Goal: Task Accomplishment & Management: Complete application form

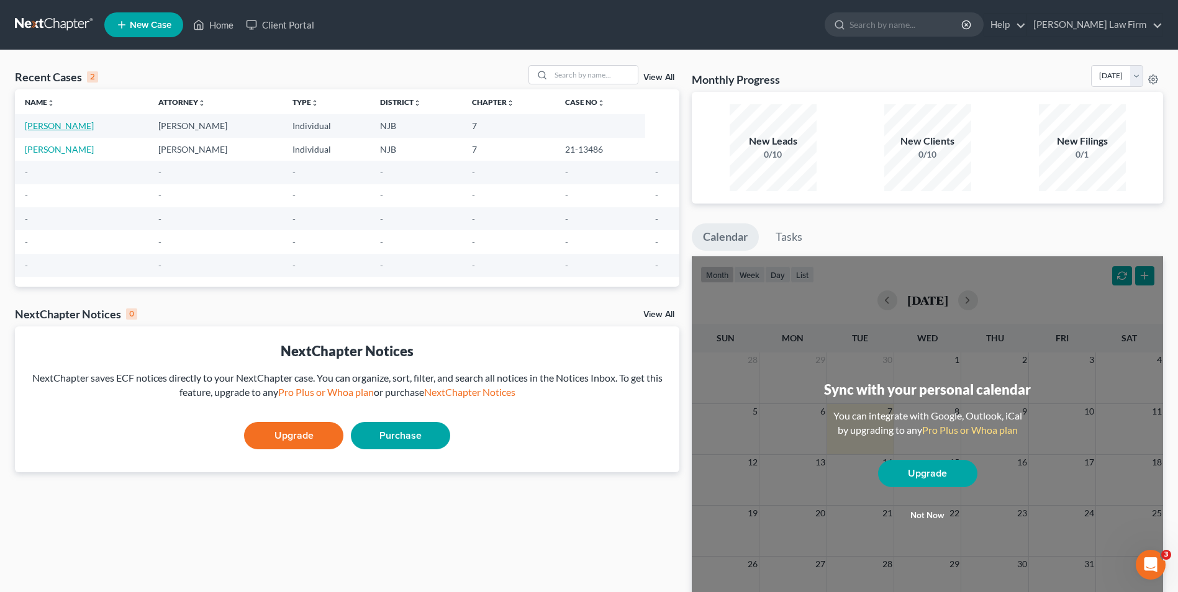
click at [57, 124] on link "[PERSON_NAME]" at bounding box center [59, 125] width 69 height 11
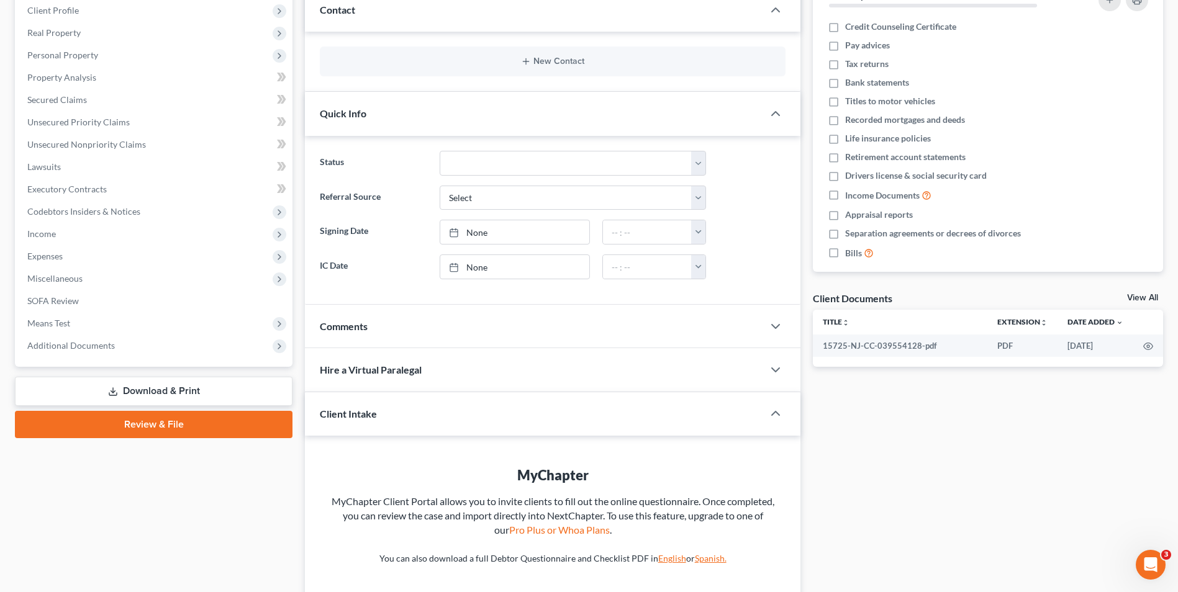
scroll to position [186, 0]
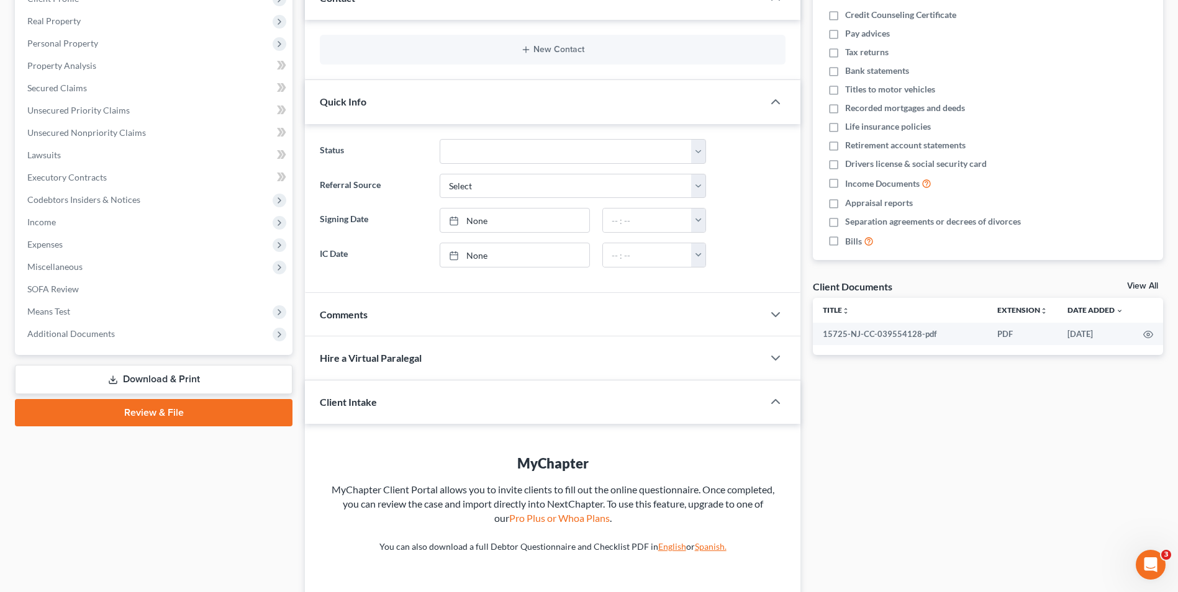
click at [154, 411] on link "Review & File" at bounding box center [154, 412] width 278 height 27
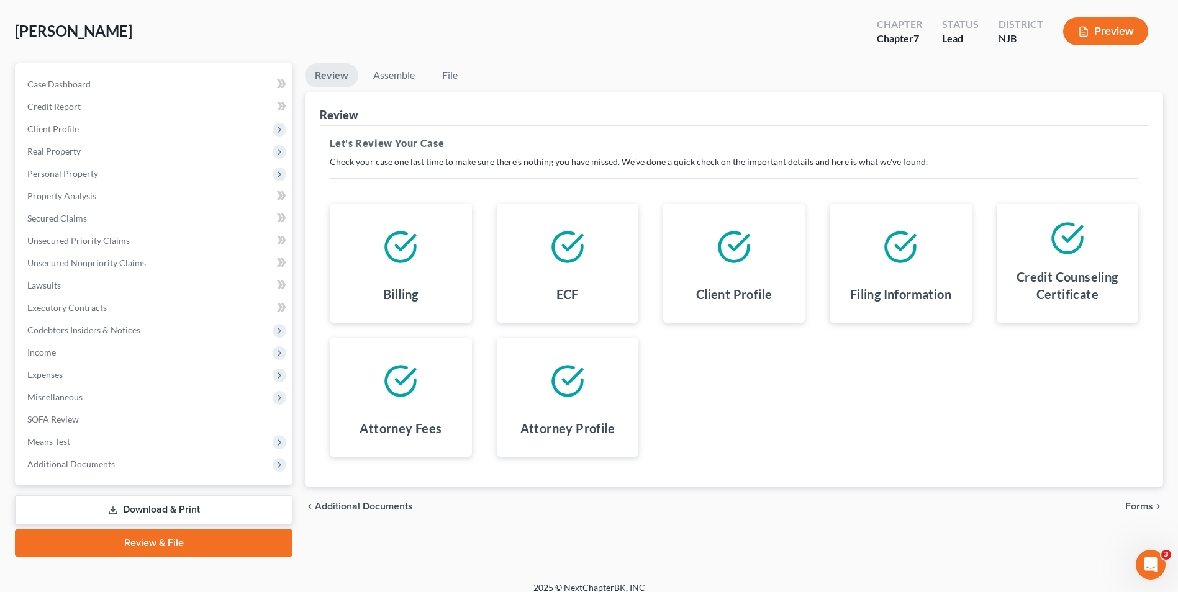
scroll to position [68, 0]
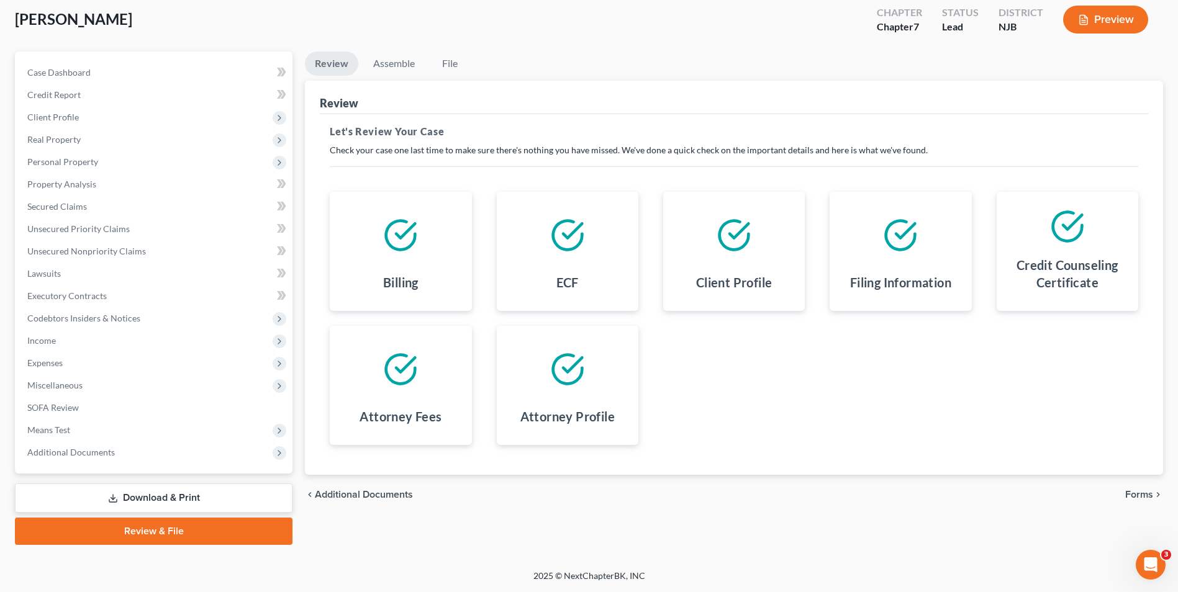
click at [1139, 494] on span "Forms" at bounding box center [1139, 495] width 28 height 10
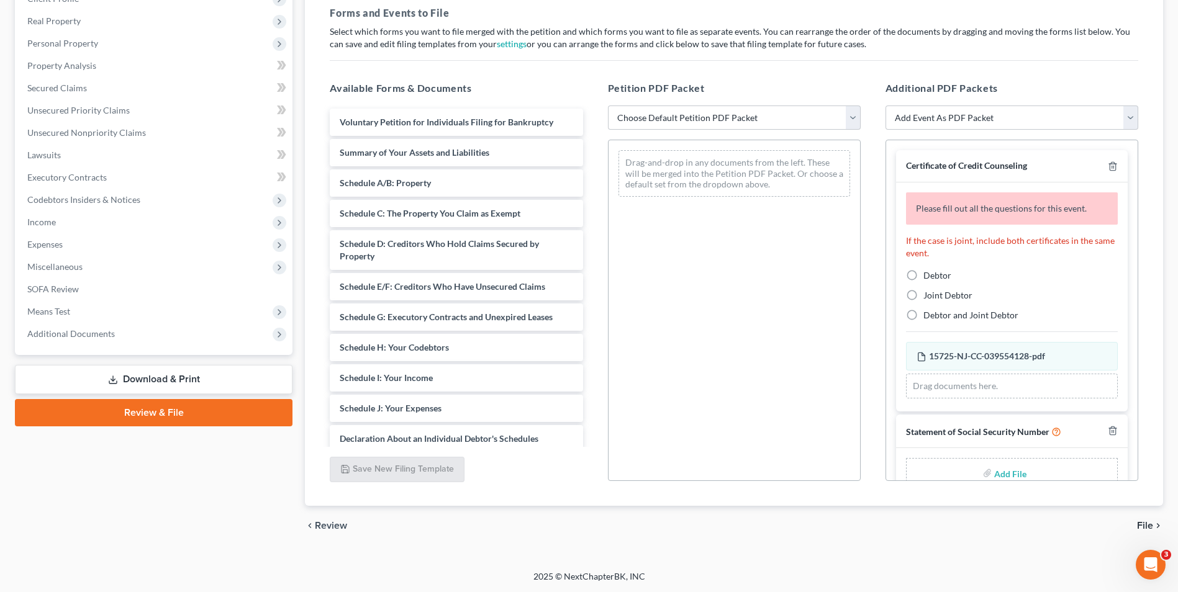
scroll to position [187, 0]
click at [669, 117] on select "Choose Default Petition PDF Packet Complete Bankruptcy Petition (all forms and …" at bounding box center [734, 117] width 253 height 25
select select "0"
click at [608, 105] on select "Choose Default Petition PDF Packet Complete Bankruptcy Petition (all forms and …" at bounding box center [734, 117] width 253 height 25
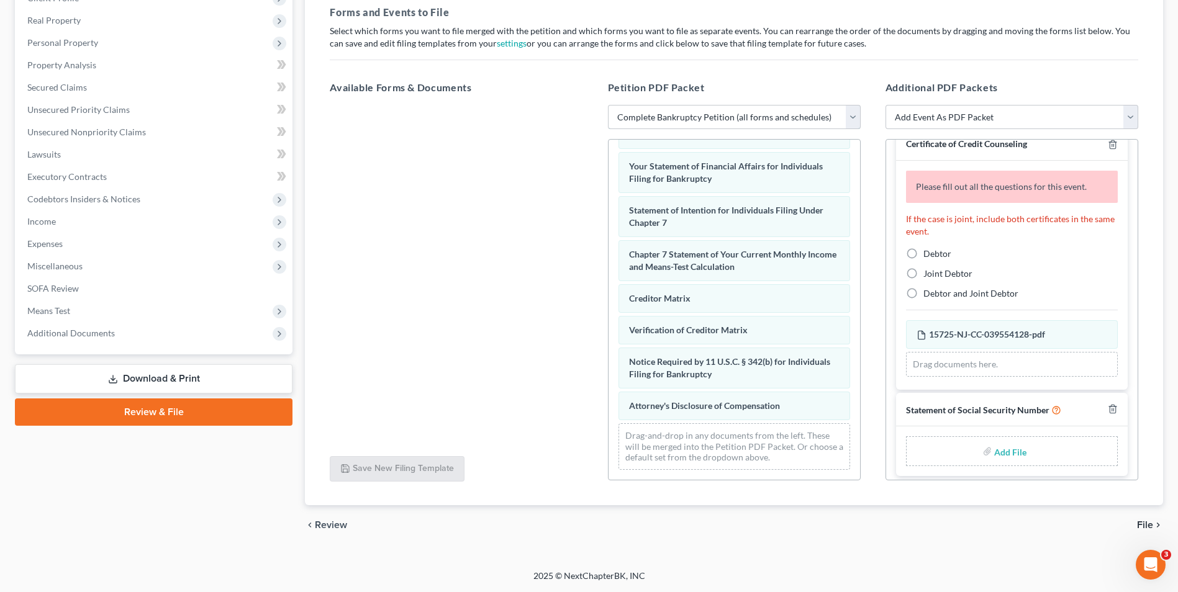
scroll to position [27, 0]
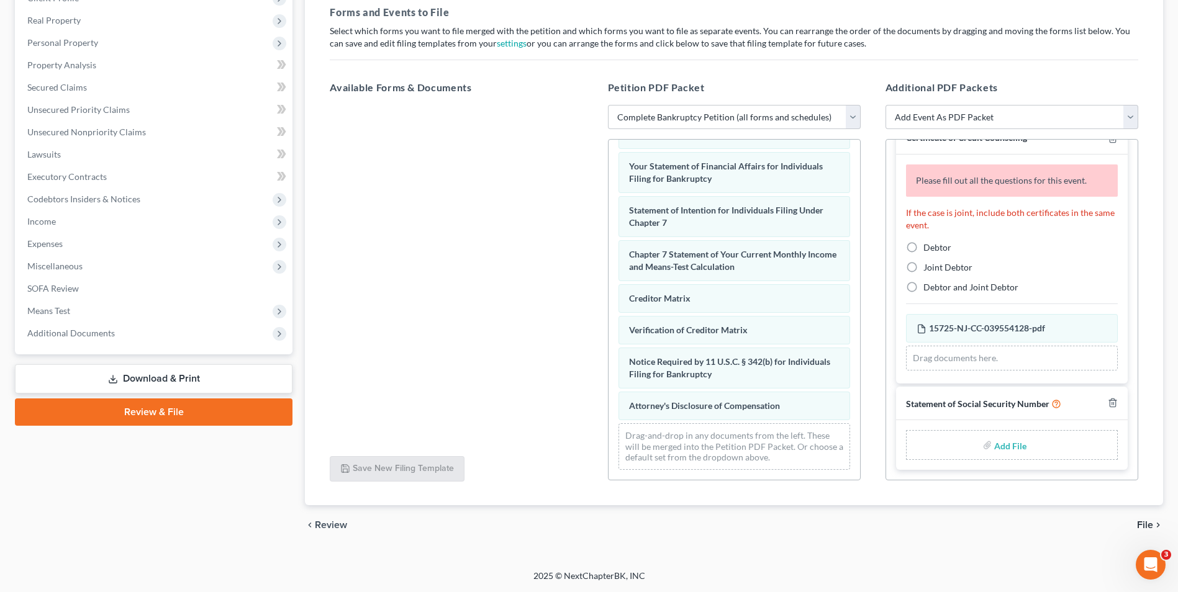
click at [1005, 448] on input "file" at bounding box center [1009, 445] width 30 height 22
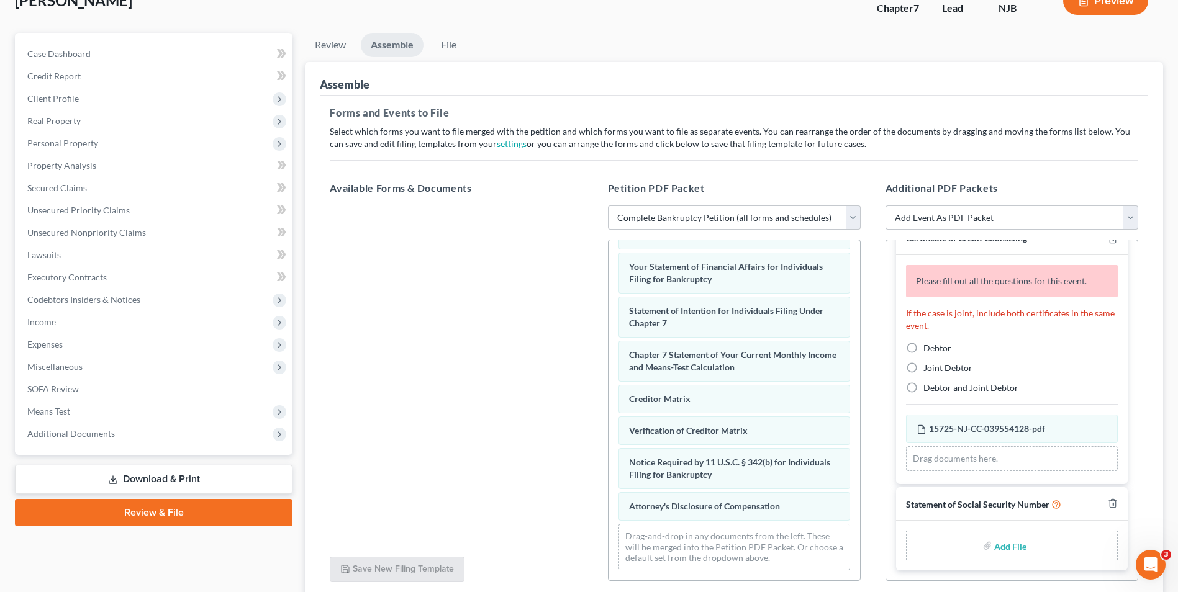
scroll to position [0, 0]
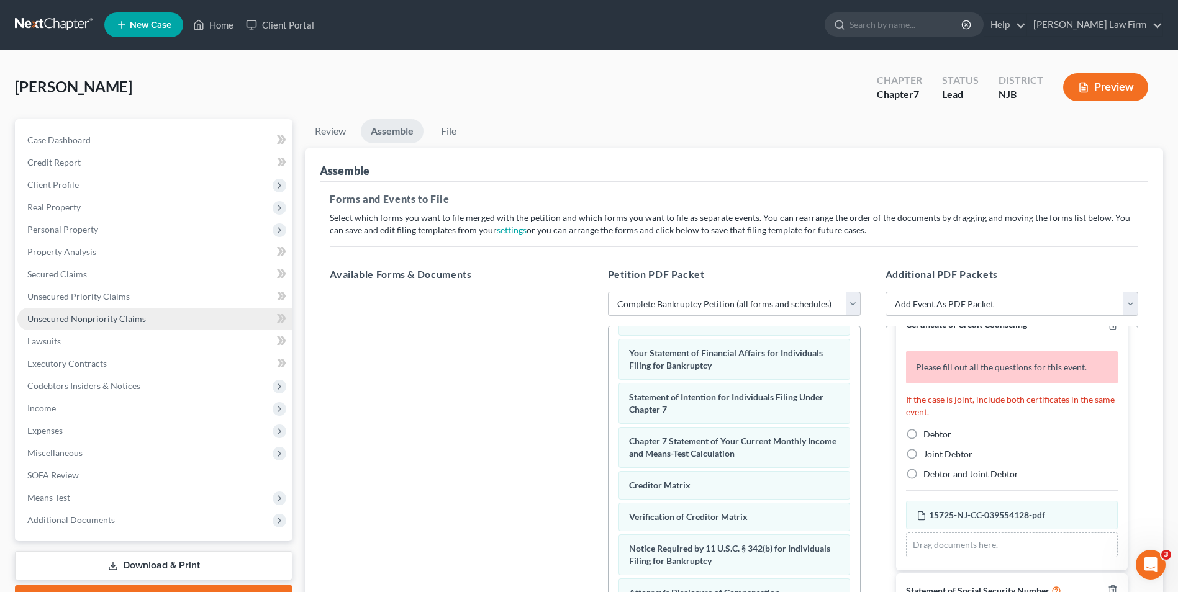
click at [51, 321] on span "Unsecured Nonpriority Claims" at bounding box center [86, 319] width 119 height 11
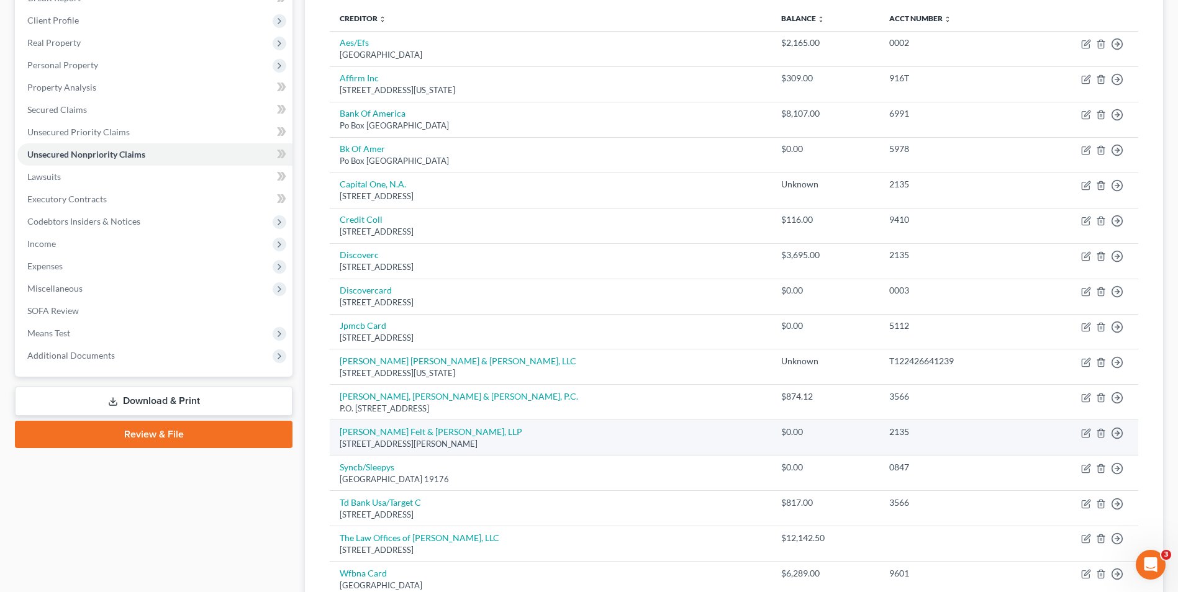
scroll to position [55, 0]
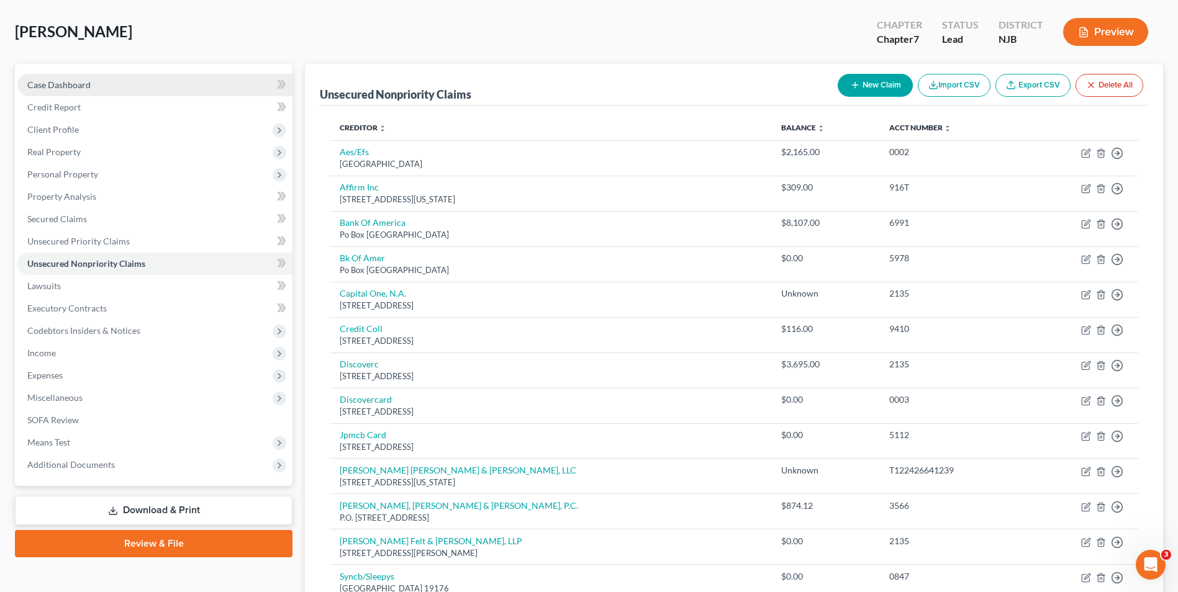
click at [57, 85] on span "Case Dashboard" at bounding box center [58, 84] width 63 height 11
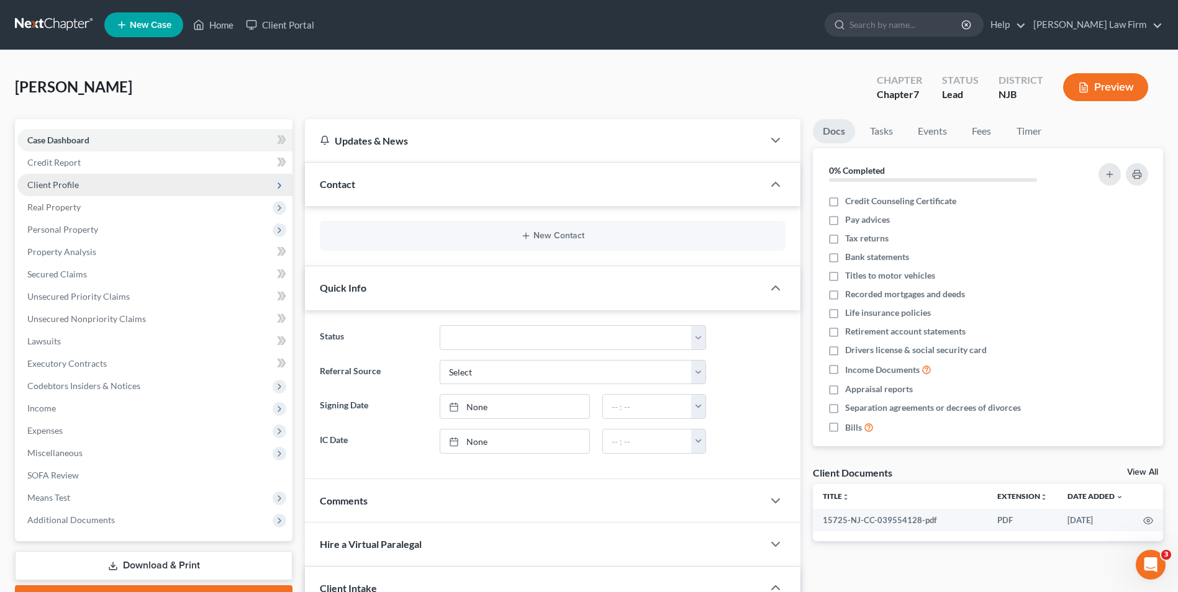
click at [68, 192] on span "Client Profile" at bounding box center [154, 185] width 275 height 22
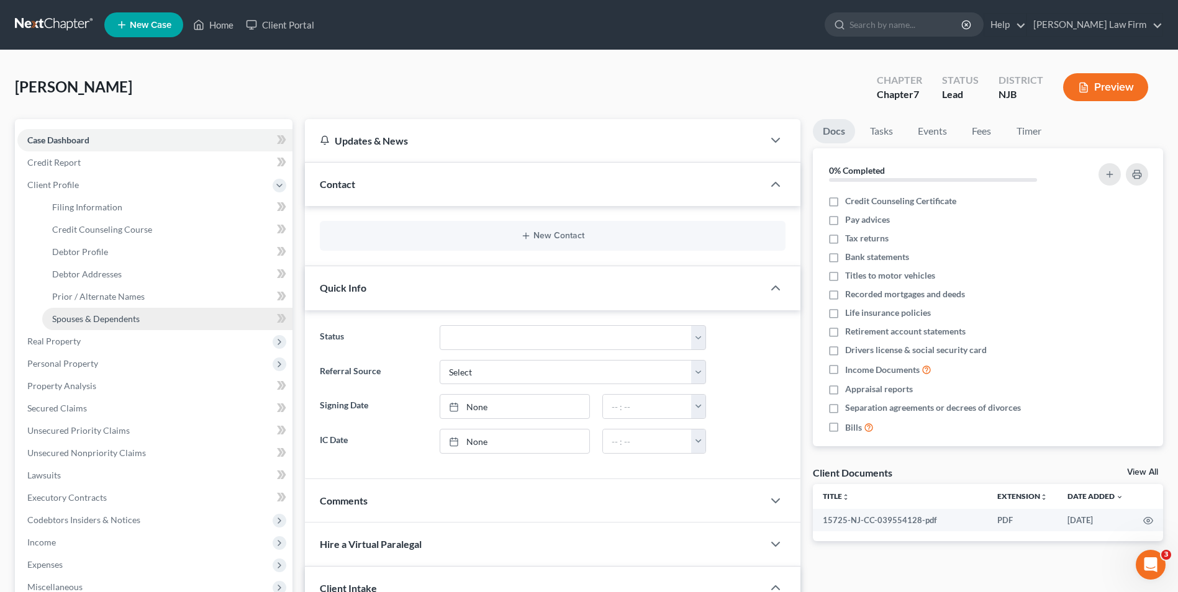
click at [86, 320] on span "Spouses & Dependents" at bounding box center [96, 319] width 88 height 11
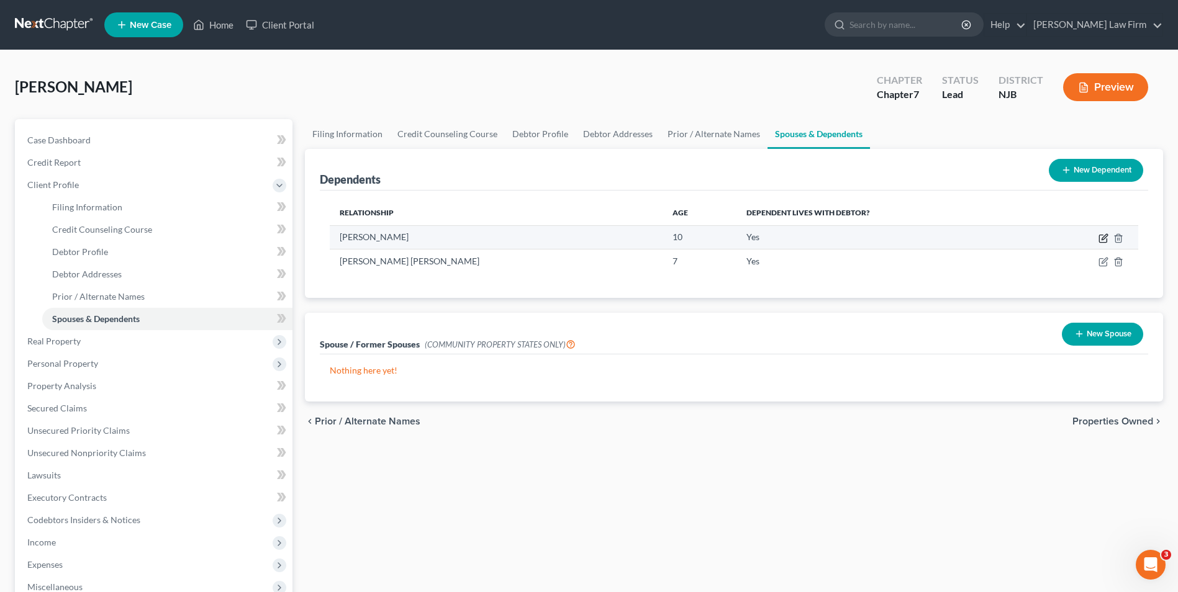
click at [1103, 240] on icon "button" at bounding box center [1104, 237] width 6 height 6
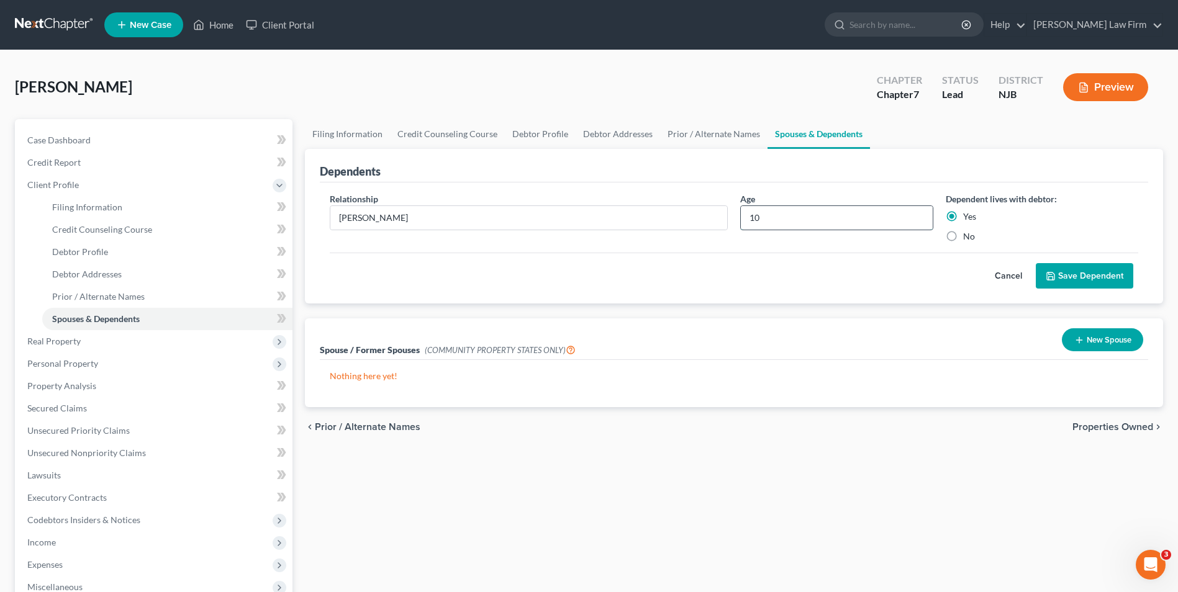
click at [765, 219] on input "10" at bounding box center [836, 218] width 191 height 24
type input "11"
click at [1062, 278] on button "Save Dependent" at bounding box center [1084, 276] width 97 height 26
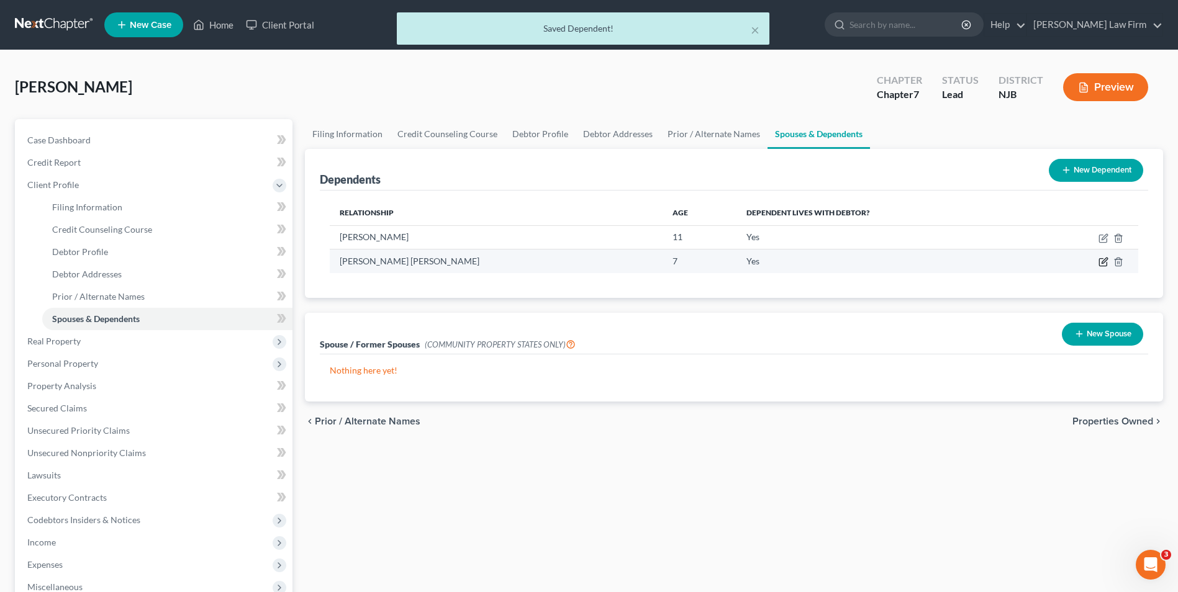
click at [1101, 261] on icon "button" at bounding box center [1103, 262] width 10 height 10
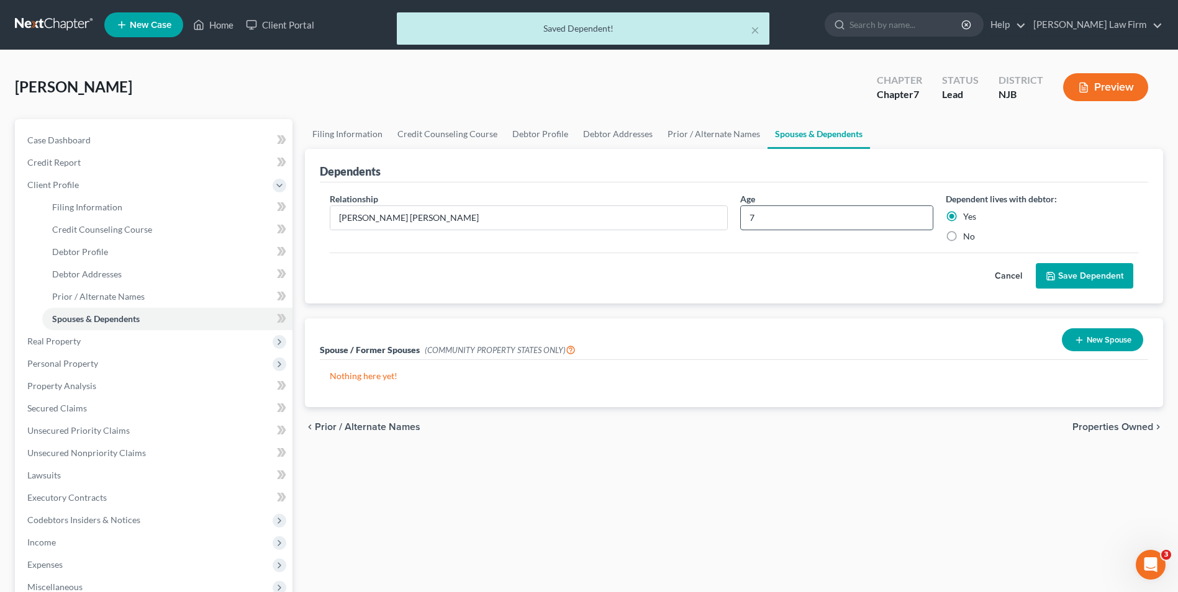
click at [756, 218] on input "7" at bounding box center [836, 218] width 191 height 24
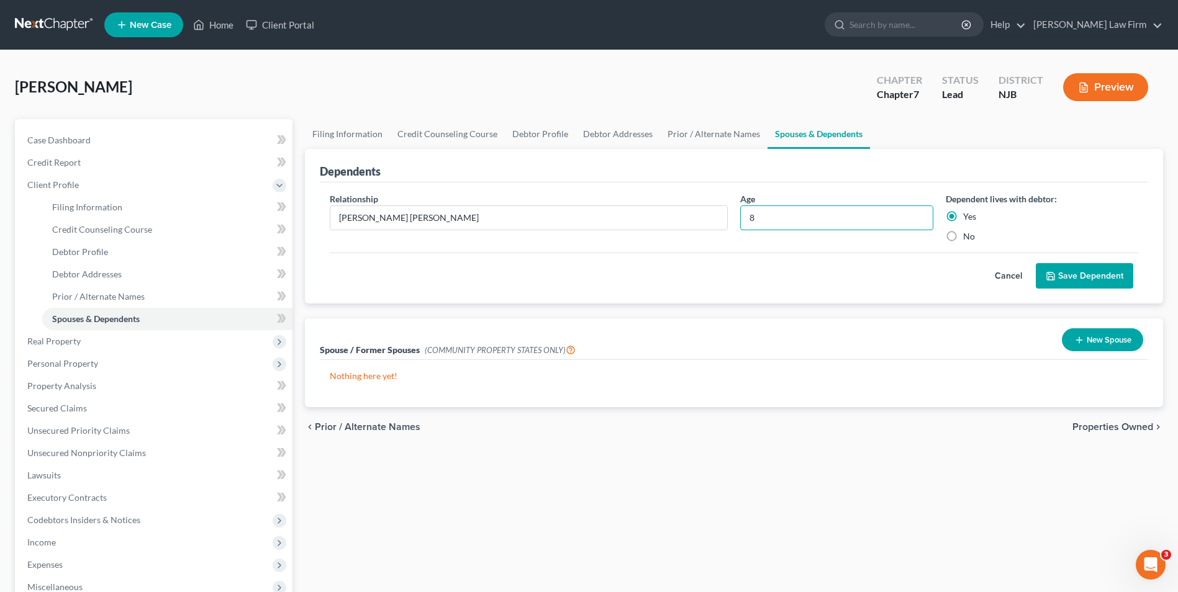
type input "8"
click at [1072, 274] on button "Save Dependent" at bounding box center [1084, 276] width 97 height 26
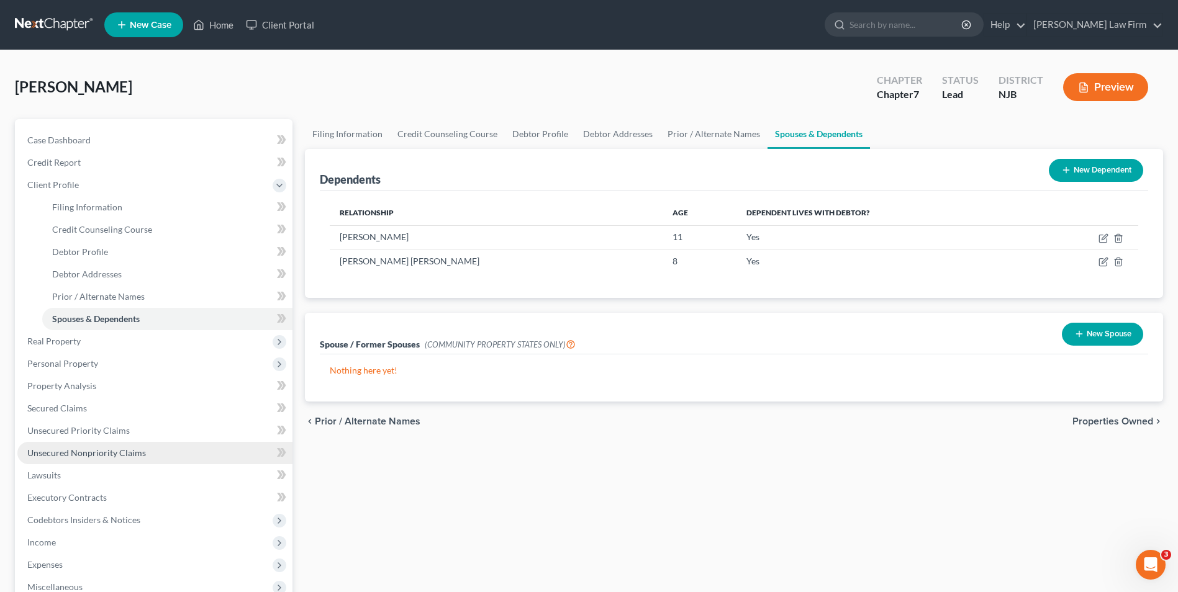
click at [71, 456] on span "Unsecured Nonpriority Claims" at bounding box center [86, 453] width 119 height 11
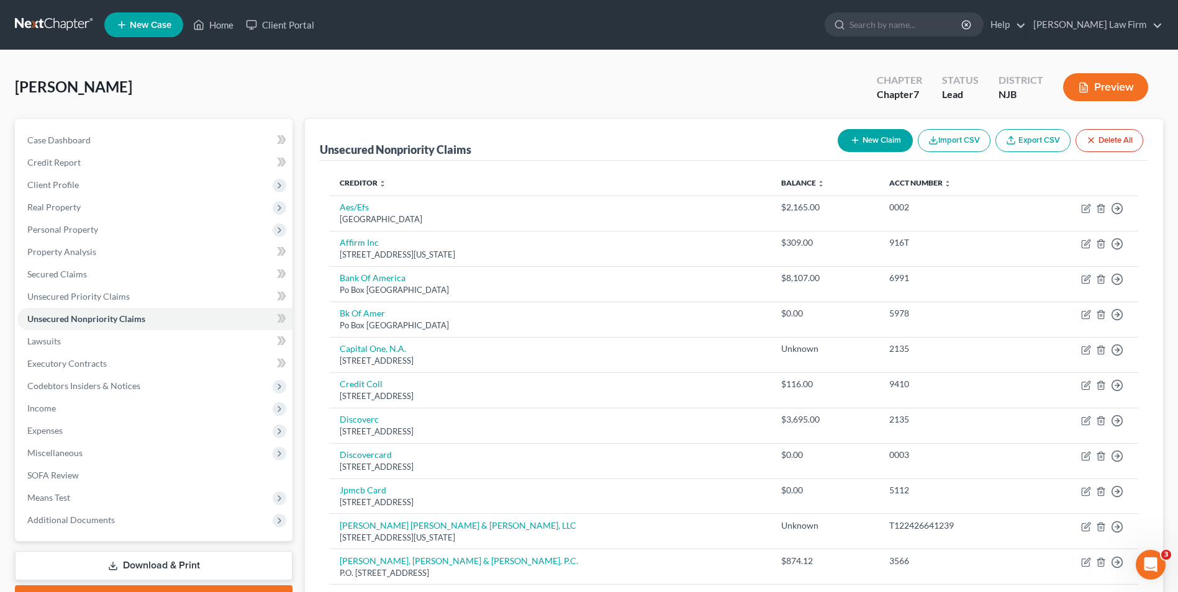
click at [875, 143] on button "New Claim" at bounding box center [875, 140] width 75 height 23
select select "0"
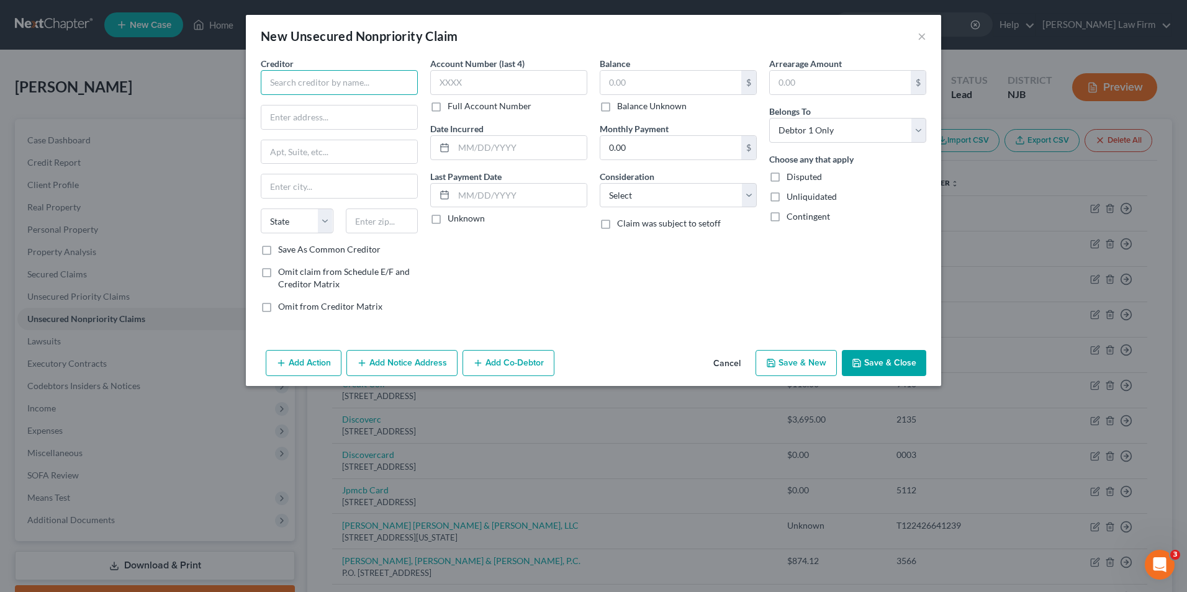
click at [330, 81] on input "text" at bounding box center [339, 82] width 157 height 25
type input "Midland Credit Management"
type input "350 Camino De La Reina"
type input "[GEOGRAPHIC_DATA]"
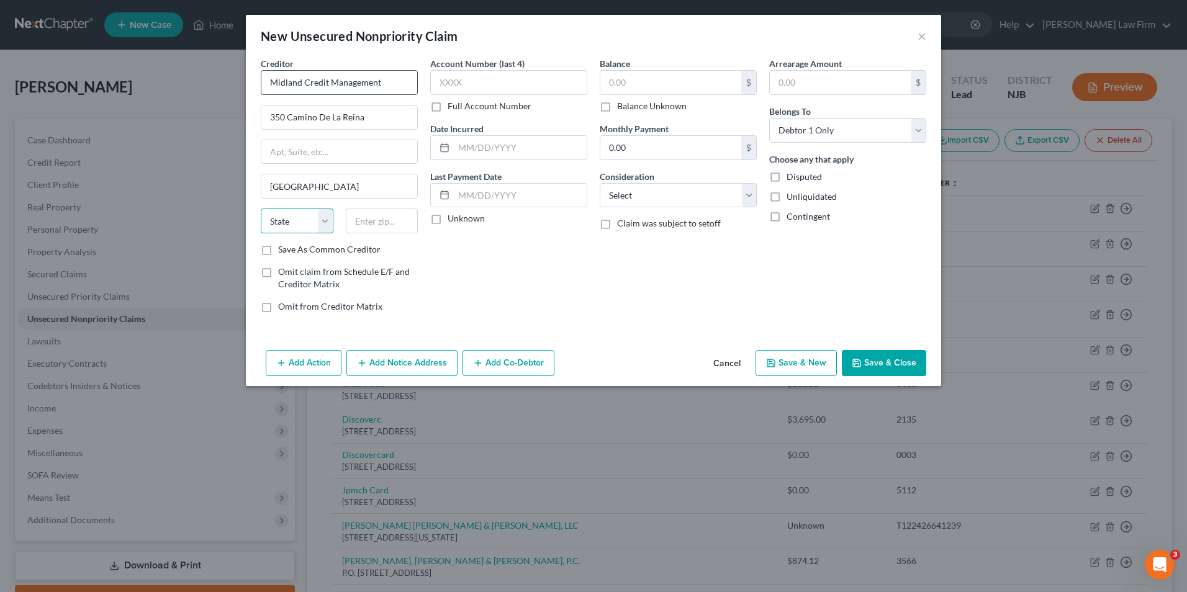
select select "4"
type input "92108"
click at [278, 250] on label "Save As Common Creditor" at bounding box center [329, 249] width 102 height 12
click at [283, 250] on input "Save As Common Creditor" at bounding box center [287, 247] width 8 height 8
checkbox input "true"
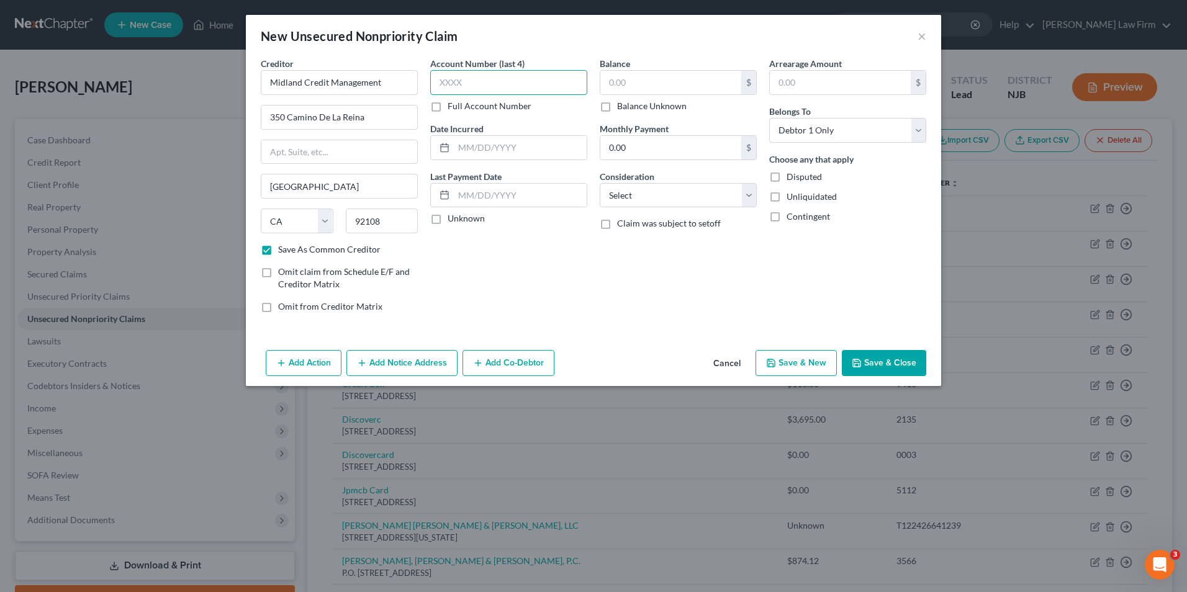
click at [486, 79] on input "text" at bounding box center [508, 82] width 157 height 25
click at [448, 106] on label "Full Account Number" at bounding box center [490, 106] width 84 height 12
click at [453, 106] on input "Full Account Number" at bounding box center [457, 104] width 8 height 8
click at [451, 79] on input "text" at bounding box center [508, 82] width 157 height 25
type input "333963732"
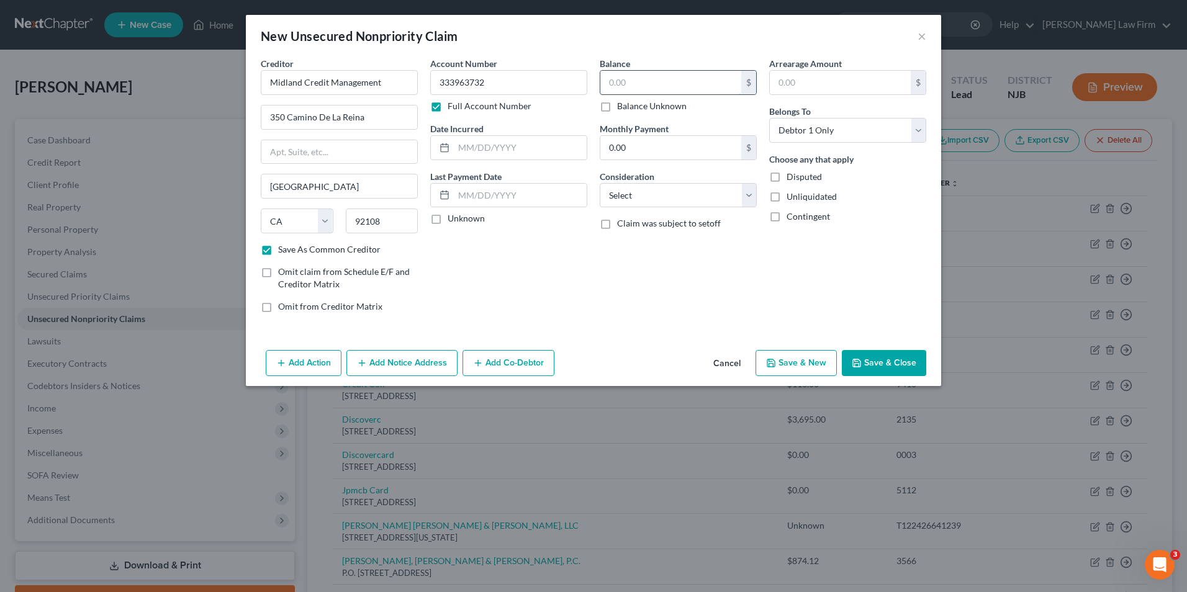
click at [620, 83] on input "text" at bounding box center [670, 83] width 141 height 24
type input "3,582"
click at [448, 217] on label "Unknown" at bounding box center [466, 218] width 37 height 12
click at [453, 217] on input "Unknown" at bounding box center [457, 216] width 8 height 8
checkbox input "true"
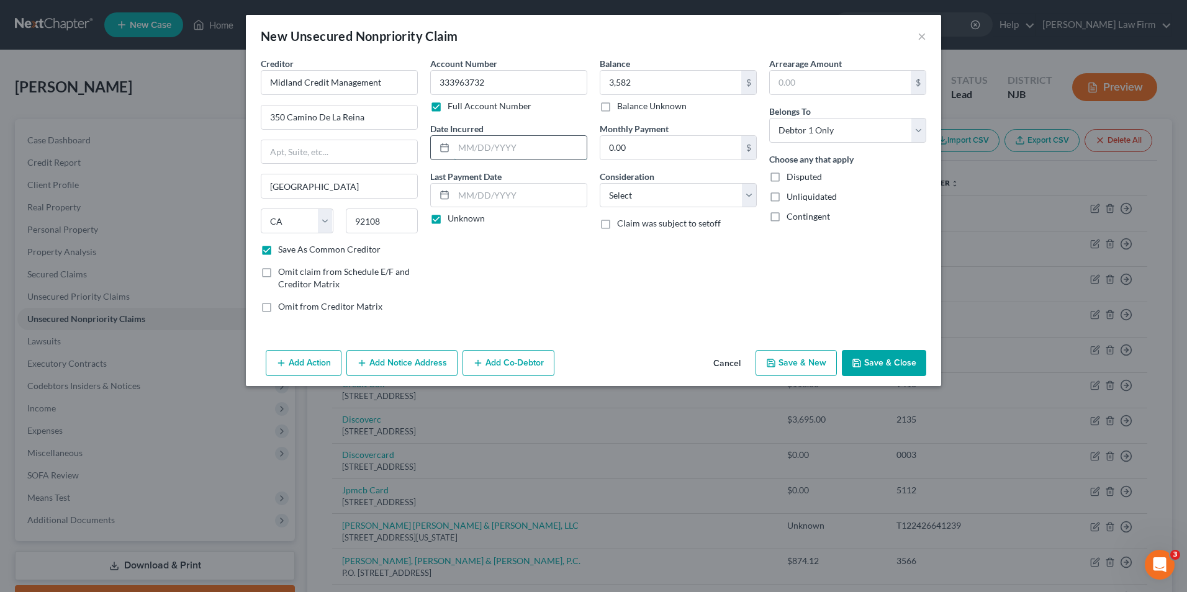
click at [493, 144] on input "text" at bounding box center [520, 148] width 133 height 24
click at [467, 147] on input "[DATE]" at bounding box center [520, 148] width 133 height 24
click at [468, 148] on input "[DATE]" at bounding box center [520, 148] width 133 height 24
type input "[DATE]"
click at [800, 364] on button "Save & New" at bounding box center [796, 363] width 81 height 26
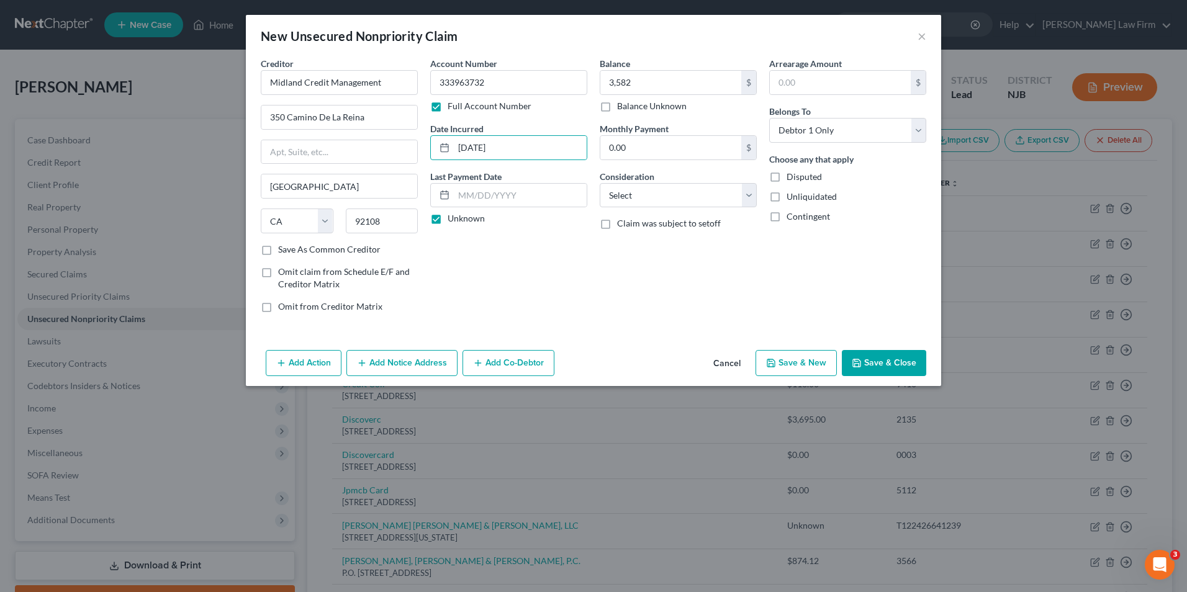
checkbox input "false"
select select "0"
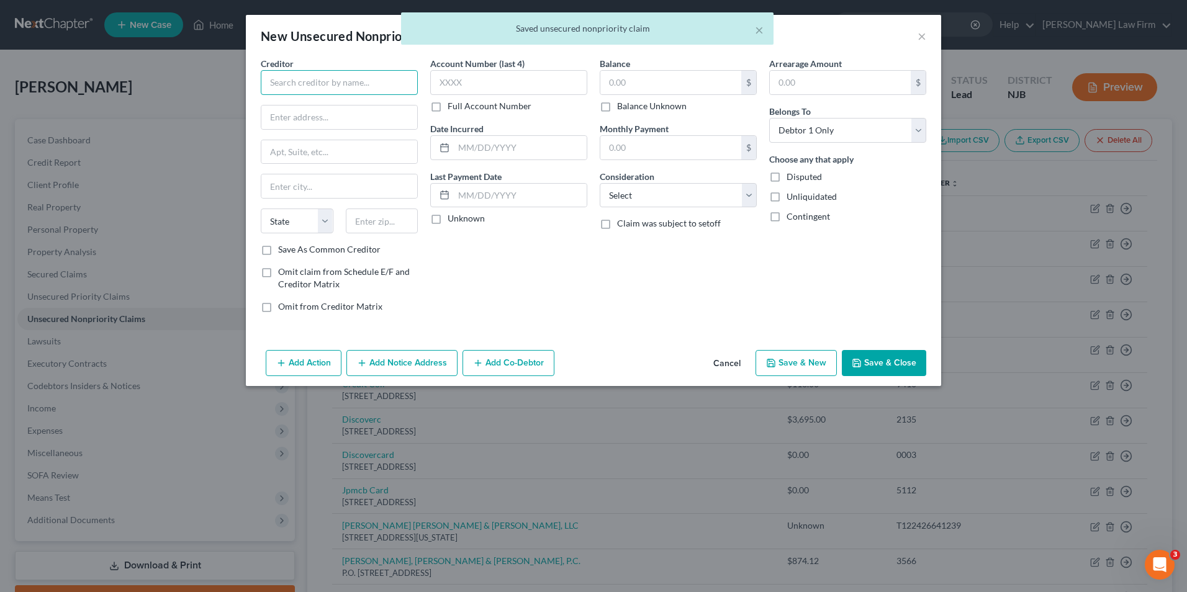
click at [308, 83] on input "text" at bounding box center [339, 82] width 157 height 25
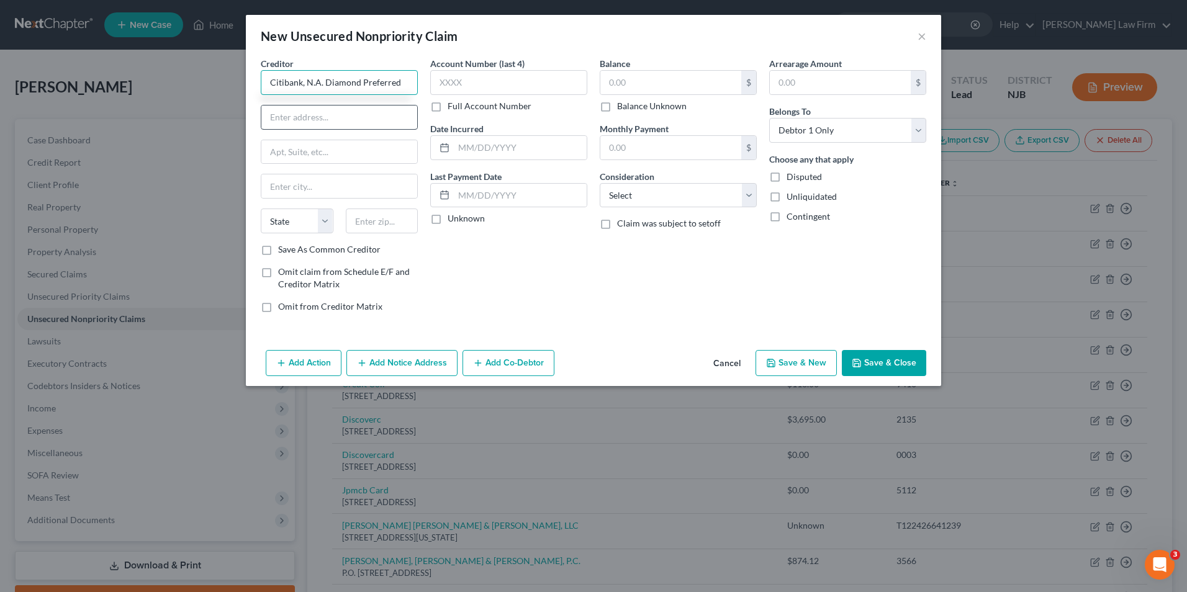
type input "Citibank, N.A. Diamond Preferred"
click at [320, 117] on input "text" at bounding box center [339, 118] width 156 height 24
paste input "Citibank Customer Service P.O. [STREET_ADDRESS]"
drag, startPoint x: 325, startPoint y: 117, endPoint x: 374, endPoint y: 122, distance: 48.6
click at [374, 122] on input "Citibank Customer Service P.O. [STREET_ADDRESS]" at bounding box center [339, 118] width 156 height 24
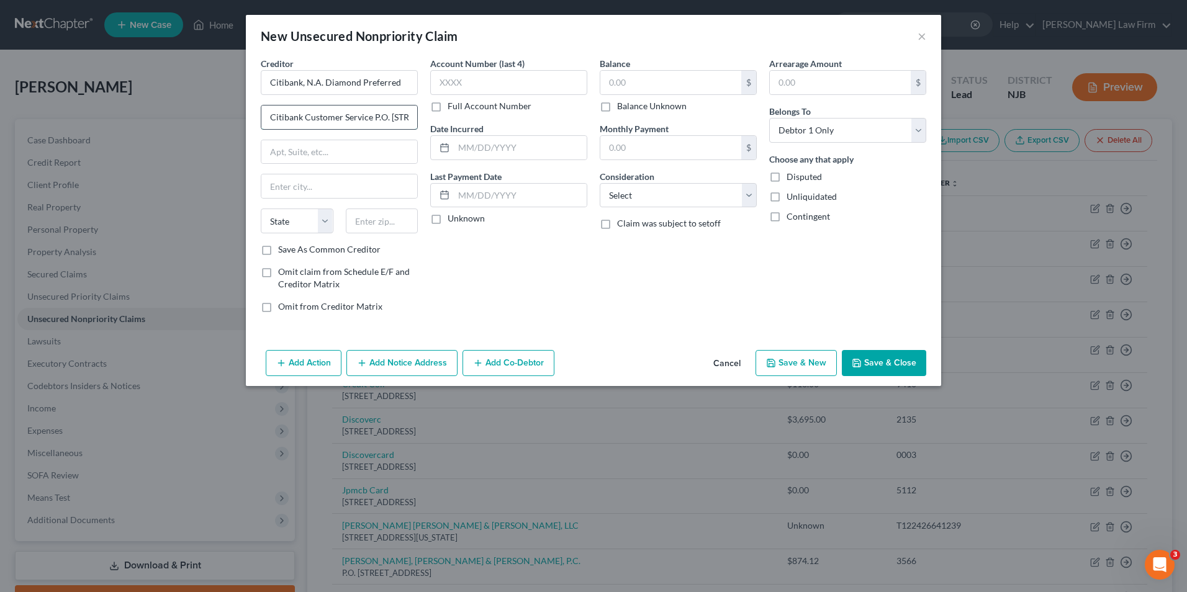
type input "Citibank Customer Service [GEOGRAPHIC_DATA]"
click at [343, 163] on input "P.O. Box 6500" at bounding box center [339, 152] width 156 height 24
type input "P.O. Box 6500"
drag, startPoint x: 372, startPoint y: 117, endPoint x: 366, endPoint y: 119, distance: 6.3
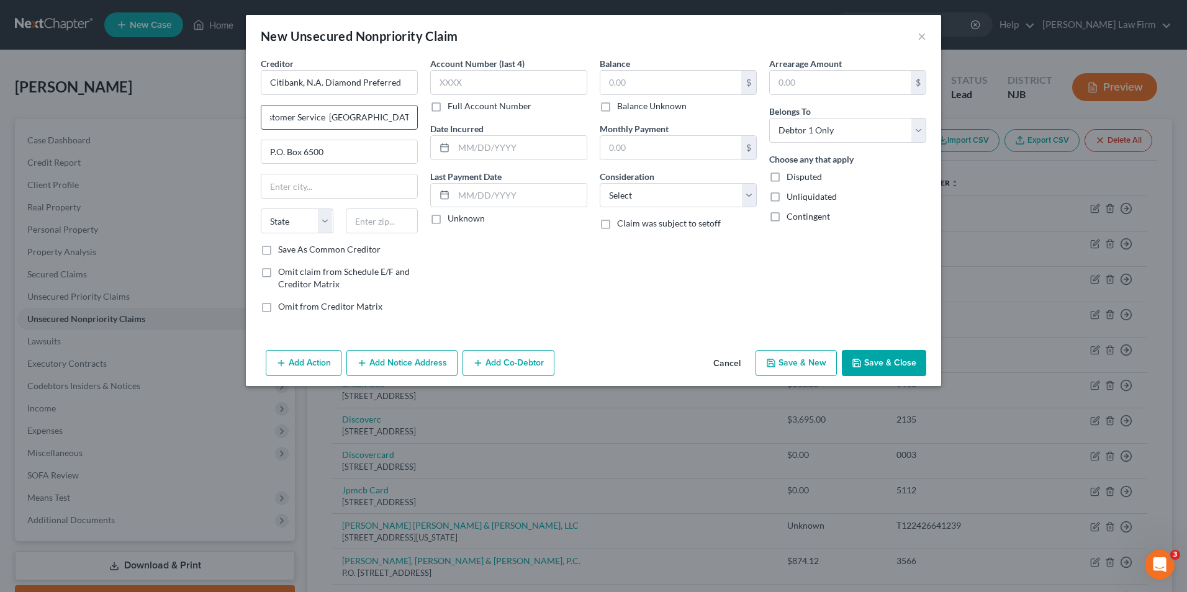
click at [366, 119] on input "Citibank Customer Service [GEOGRAPHIC_DATA]" at bounding box center [339, 118] width 156 height 24
type input "Citibank Customer Service , SD 57117"
type input "[GEOGRAPHIC_DATA]"
click at [326, 225] on select "State [US_STATE] AK AR AZ CA CO CT DE DC [GEOGRAPHIC_DATA] [GEOGRAPHIC_DATA] GU…" at bounding box center [297, 221] width 73 height 25
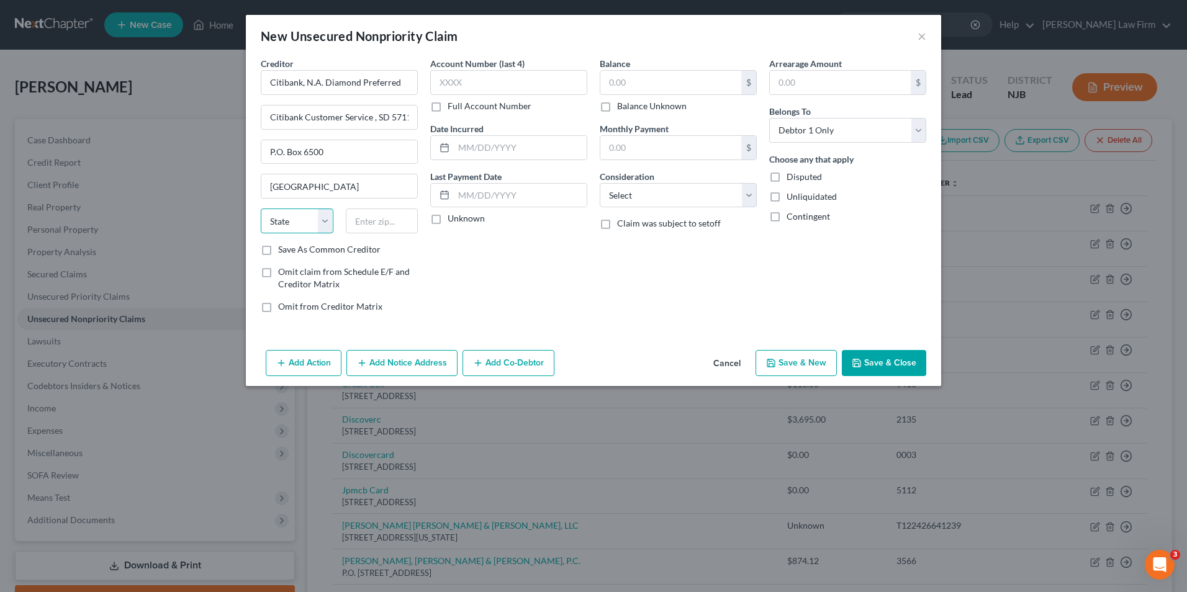
select select "43"
click at [261, 209] on select "State [US_STATE] AK AR AZ CA CO CT DE DC [GEOGRAPHIC_DATA] [GEOGRAPHIC_DATA] GU…" at bounding box center [297, 221] width 73 height 25
drag, startPoint x: 389, startPoint y: 117, endPoint x: 432, endPoint y: 117, distance: 42.8
click at [432, 117] on div "Creditor * Citibank, N.A. Diamond Preferred Citibank Customer Service , SD 5711…" at bounding box center [594, 190] width 678 height 266
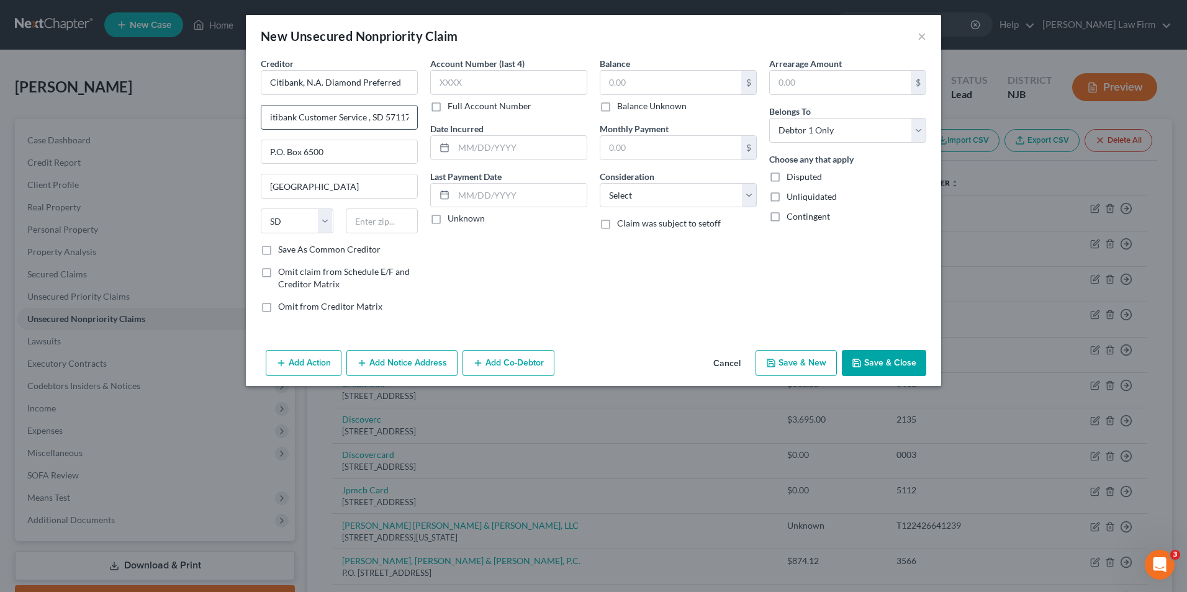
type input "Citibank Customer Service , [GEOGRAPHIC_DATA]"
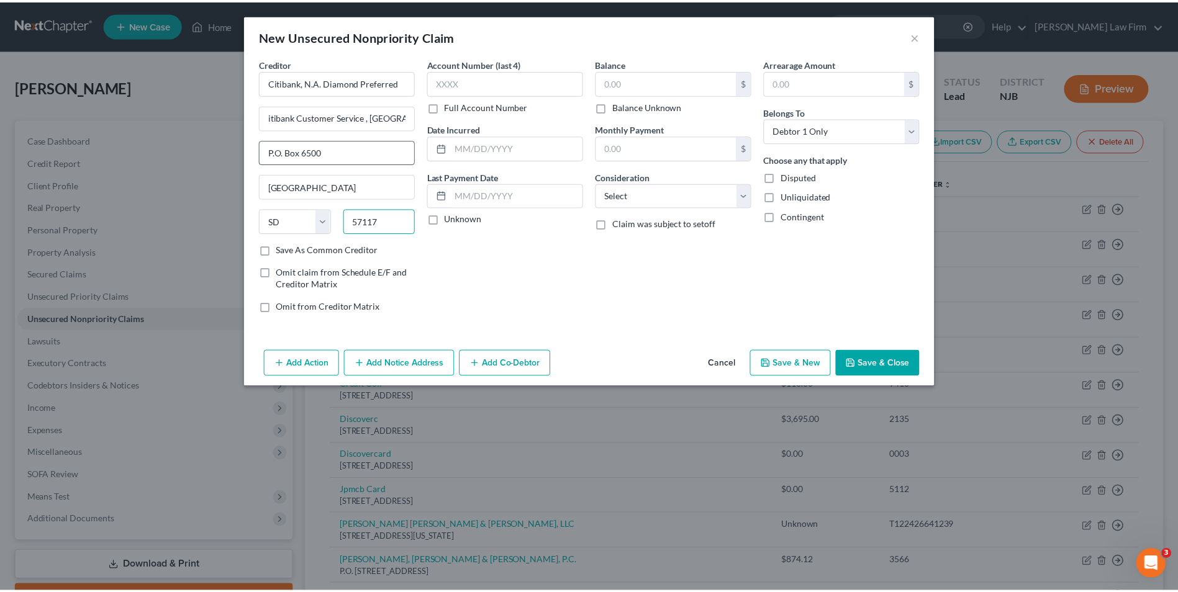
scroll to position [0, 0]
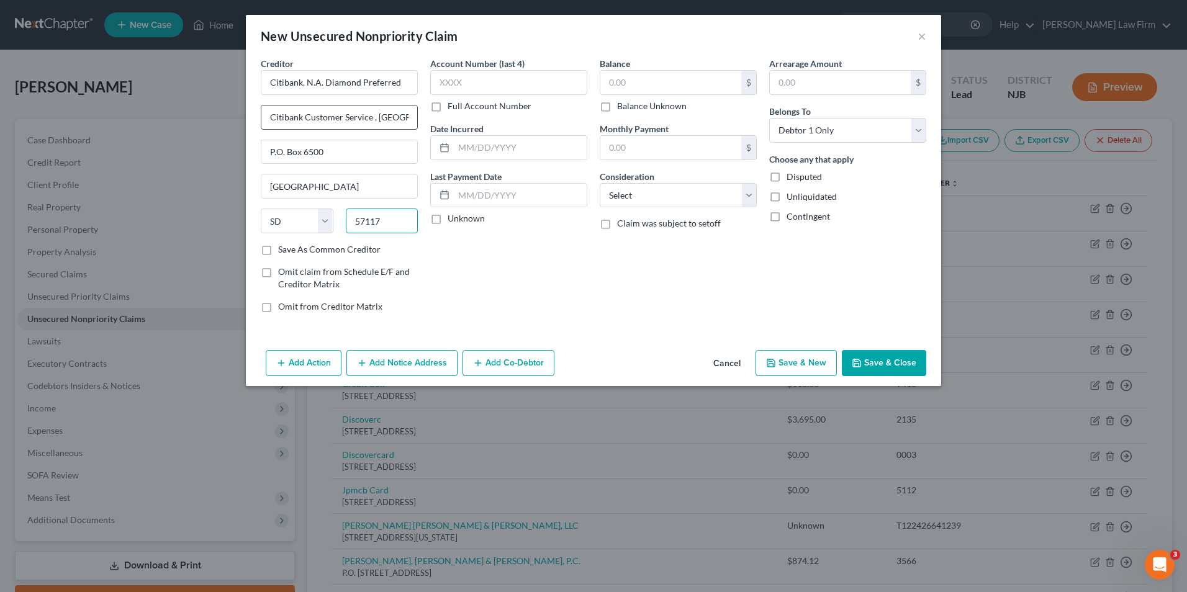
type input "57117"
drag, startPoint x: 393, startPoint y: 117, endPoint x: 370, endPoint y: 120, distance: 23.2
click at [370, 120] on input "Citibank Customer Service , [GEOGRAPHIC_DATA]" at bounding box center [339, 118] width 156 height 24
type input "Citibank Customer Service"
drag, startPoint x: 400, startPoint y: 81, endPoint x: 325, endPoint y: 79, distance: 75.1
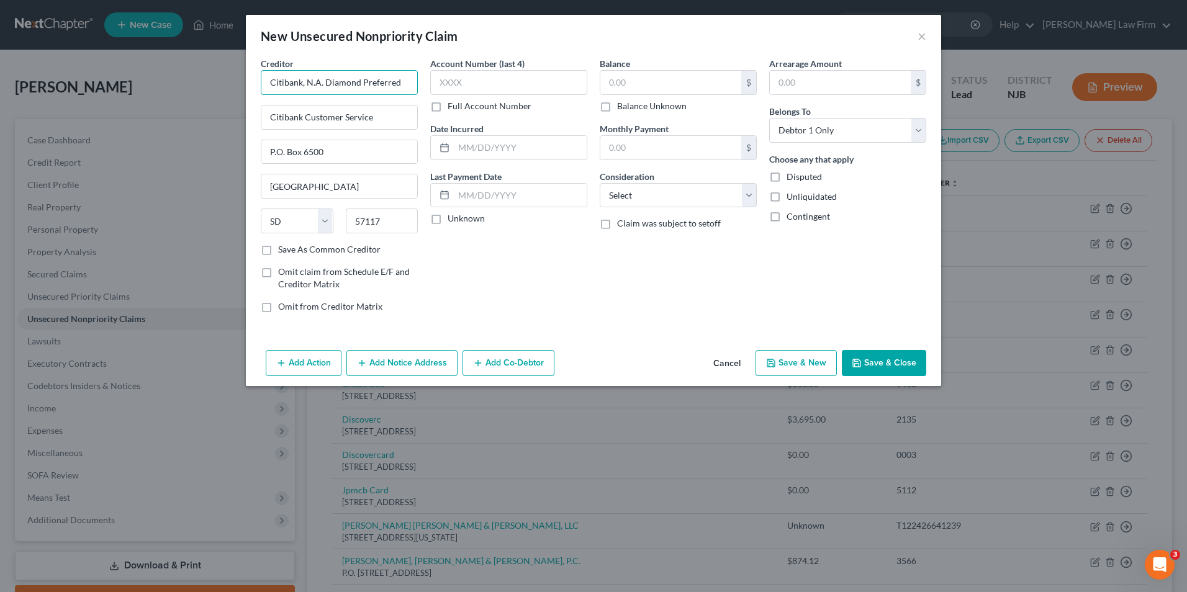
click at [325, 79] on input "Citibank, N.A. Diamond Preferred" at bounding box center [339, 82] width 157 height 25
type input "Citibank, N.A."
click at [278, 248] on label "Save As Common Creditor" at bounding box center [329, 249] width 102 height 12
click at [283, 248] on input "Save As Common Creditor" at bounding box center [287, 247] width 8 height 8
checkbox input "true"
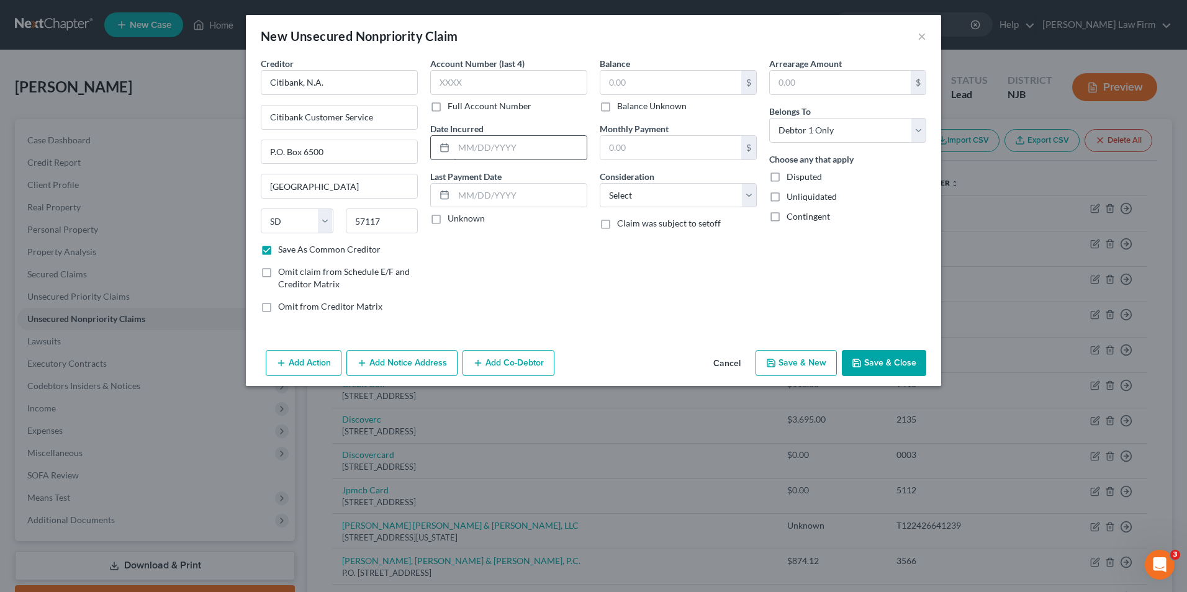
type input "Citibank, N.A."
click at [648, 81] on input "text" at bounding box center [670, 83] width 141 height 24
click at [470, 86] on input "text" at bounding box center [508, 82] width 157 height 25
type input "4632"
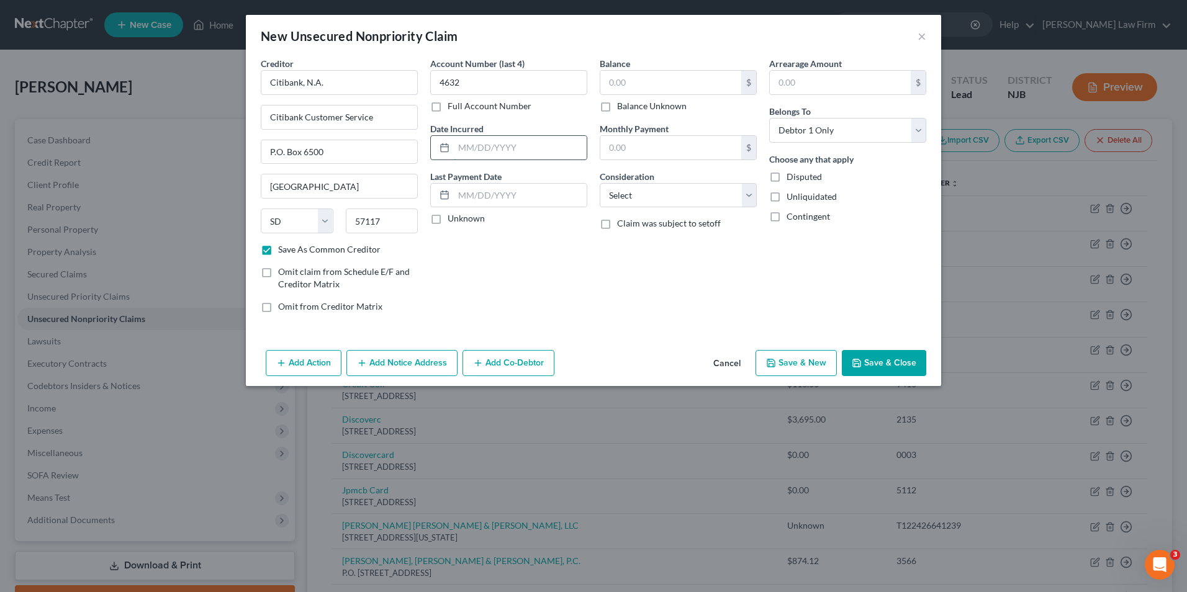
click at [467, 155] on input "text" at bounding box center [520, 148] width 133 height 24
type input "[DATE]"
click at [448, 220] on label "Unknown" at bounding box center [466, 218] width 37 height 12
click at [453, 220] on input "Unknown" at bounding box center [457, 216] width 8 height 8
checkbox input "true"
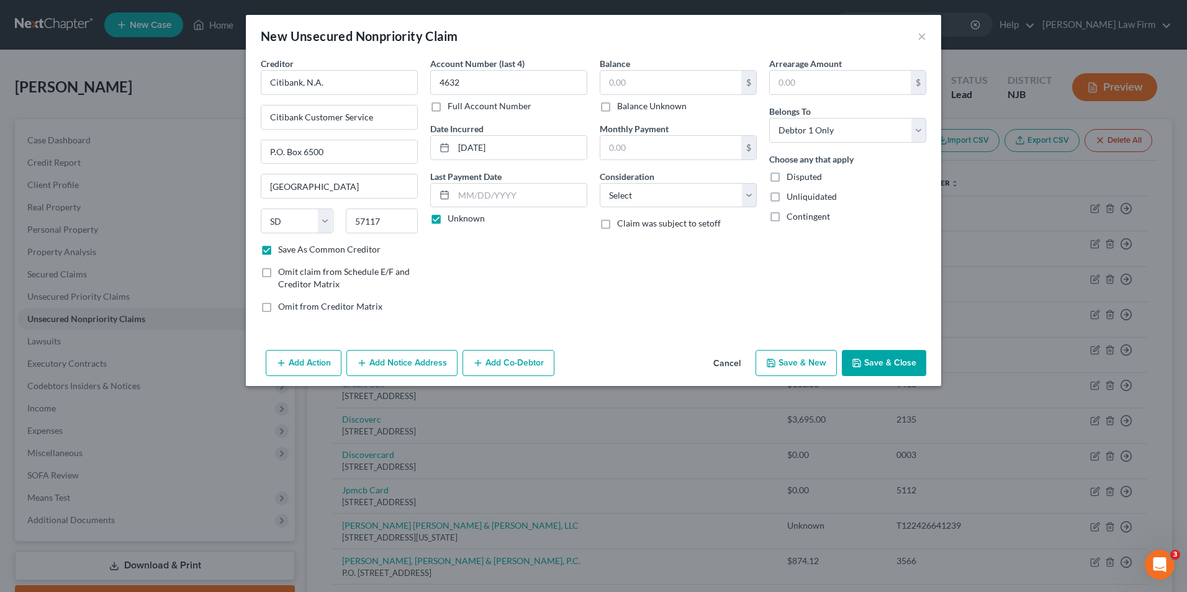
click at [865, 357] on button "Save & Close" at bounding box center [884, 363] width 84 height 26
checkbox input "false"
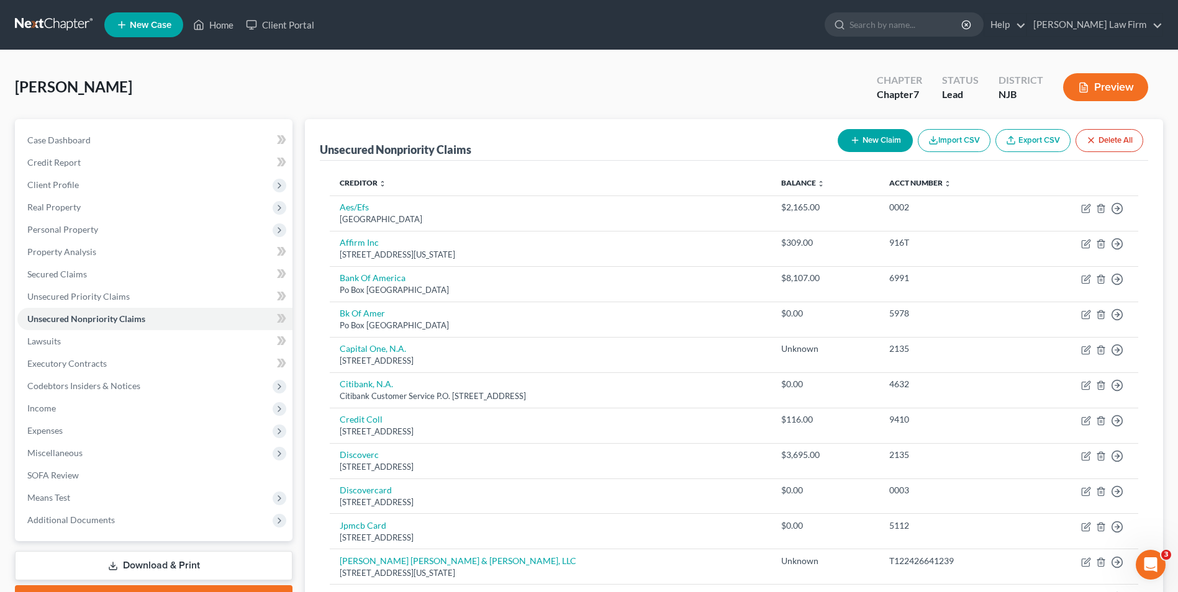
click at [866, 140] on button "New Claim" at bounding box center [875, 140] width 75 height 23
select select "0"
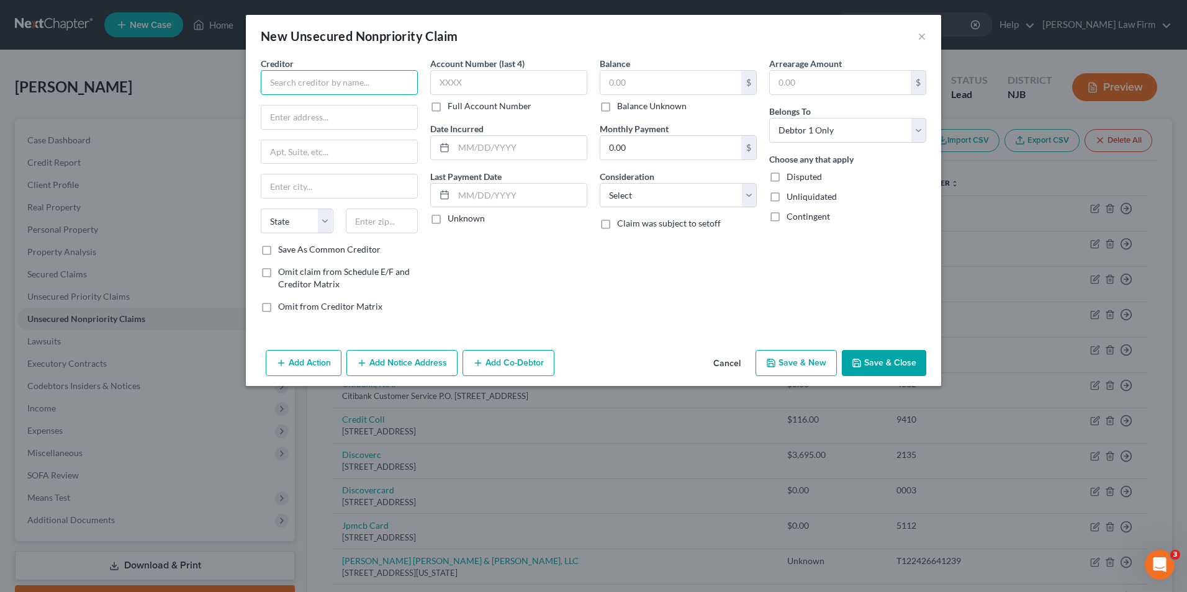
click at [321, 83] on input "text" at bounding box center [339, 82] width 157 height 25
type input "Credit Collection Services"
drag, startPoint x: 305, startPoint y: 120, endPoint x: 525, endPoint y: 68, distance: 226.6
click at [305, 120] on input "text" at bounding box center [339, 118] width 156 height 24
paste input "725 Canton Street Norwood, MA 02062"
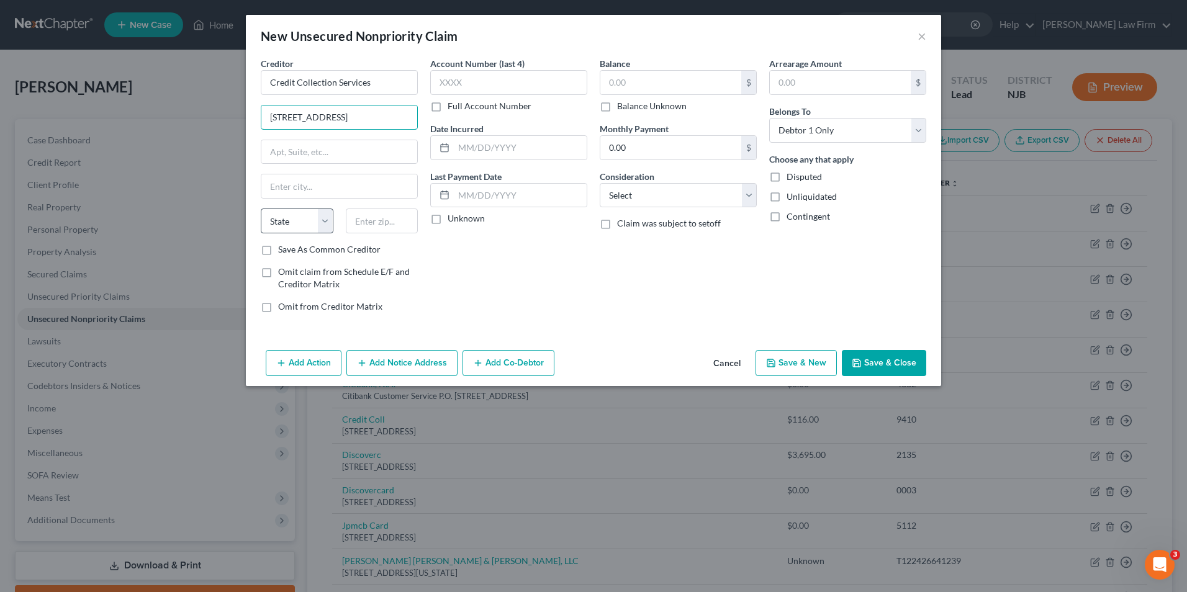
scroll to position [0, 14]
drag, startPoint x: 363, startPoint y: 119, endPoint x: 330, endPoint y: 117, distance: 33.0
click at [330, 117] on input "725 Canton Street Norwood, MA 02062" at bounding box center [339, 118] width 156 height 24
type input "725 Canton Street , MA 02062"
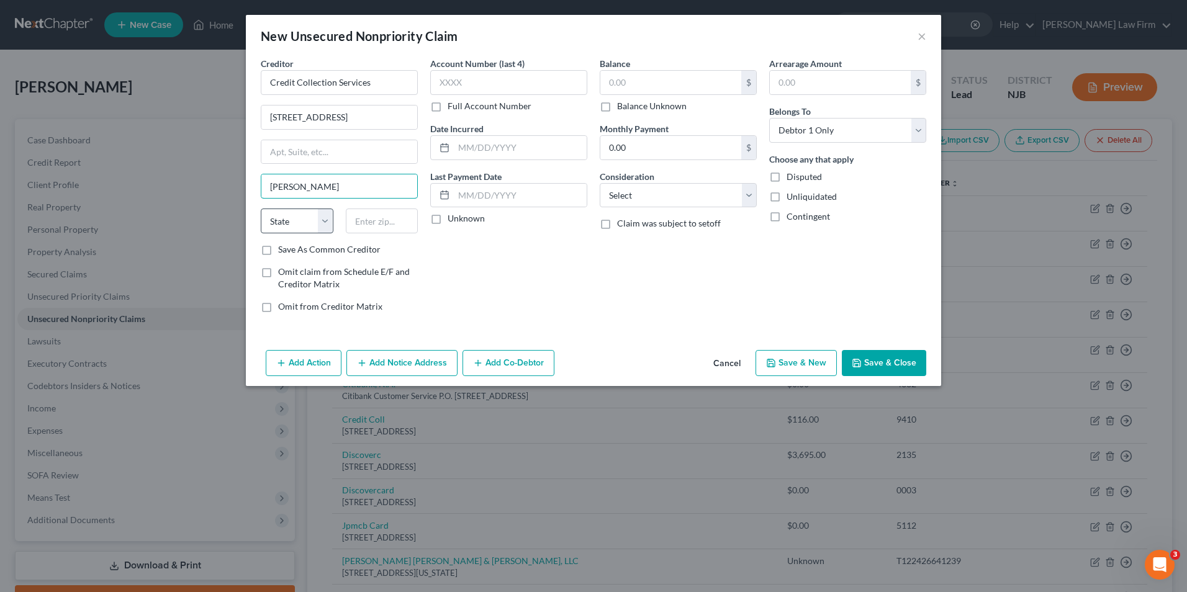
type input "Norwood"
click at [325, 224] on select "State [US_STATE] AK AR AZ CA CO CT DE DC [GEOGRAPHIC_DATA] [GEOGRAPHIC_DATA] GU…" at bounding box center [297, 221] width 73 height 25
select select "22"
click at [261, 209] on select "State [US_STATE] AK AR AZ CA CO CT DE DC [GEOGRAPHIC_DATA] [GEOGRAPHIC_DATA] GU…" at bounding box center [297, 221] width 73 height 25
drag, startPoint x: 388, startPoint y: 114, endPoint x: 359, endPoint y: 119, distance: 29.6
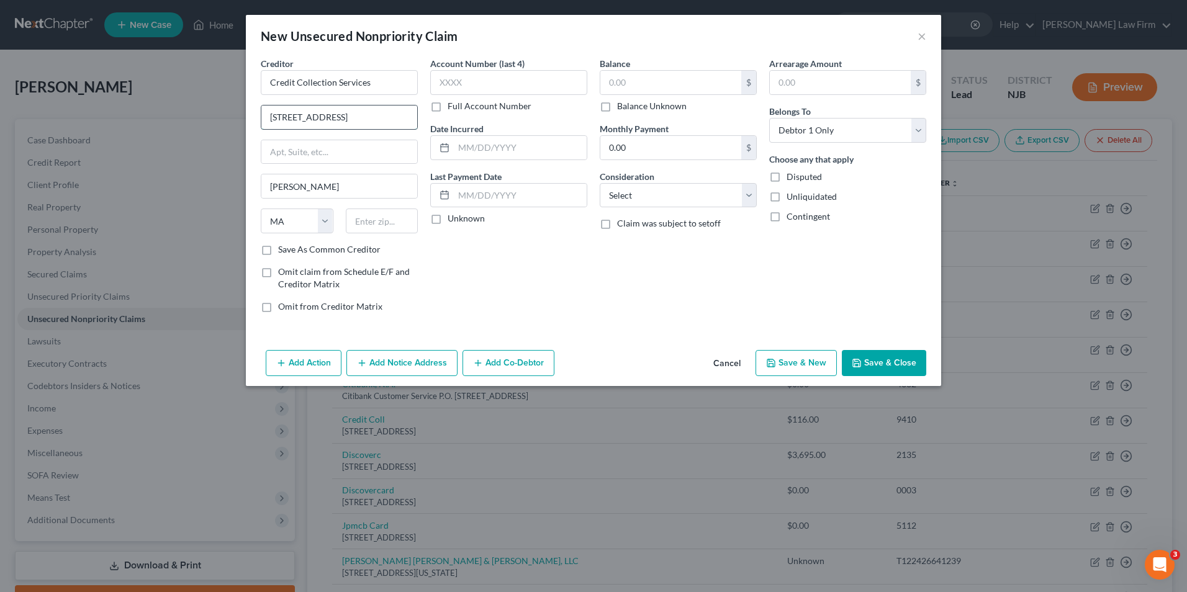
click at [359, 119] on input "725 Canton Street , MA 02062" at bounding box center [339, 118] width 156 height 24
type input "725 Canton Street , MA"
type input "02062"
drag, startPoint x: 380, startPoint y: 115, endPoint x: 341, endPoint y: 120, distance: 38.9
click at [341, 120] on input "725 Canton Street , MA" at bounding box center [339, 118] width 156 height 24
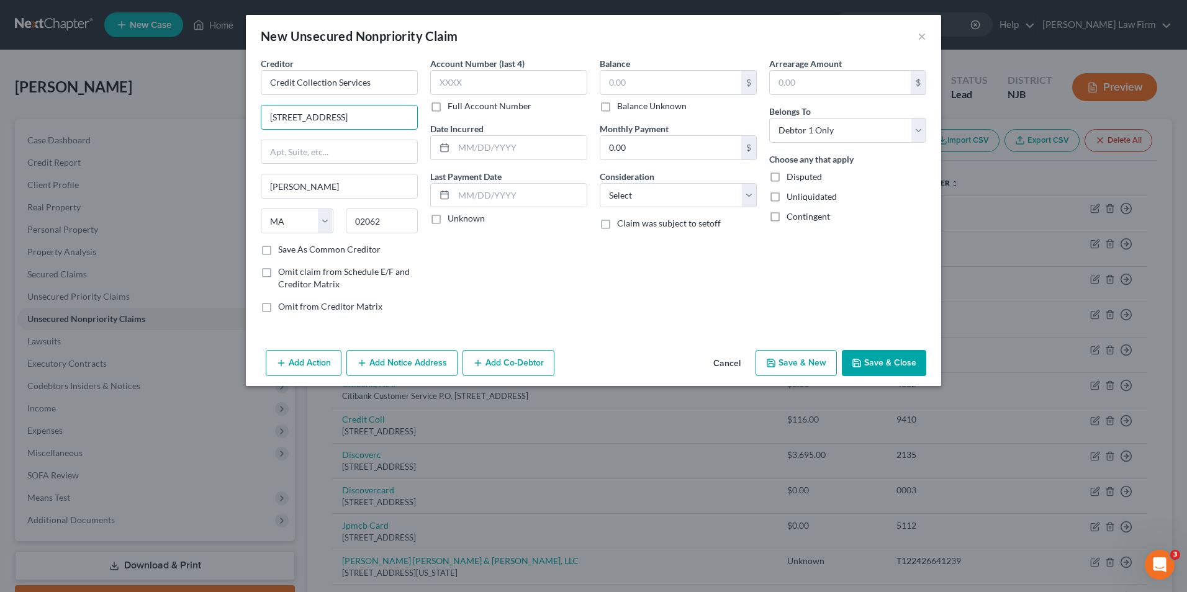
type input "725 Canton Street"
click at [278, 253] on label "Save As Common Creditor" at bounding box center [329, 249] width 102 height 12
click at [283, 251] on input "Save As Common Creditor" at bounding box center [287, 247] width 8 height 8
checkbox input "true"
click at [468, 83] on input "text" at bounding box center [508, 82] width 157 height 25
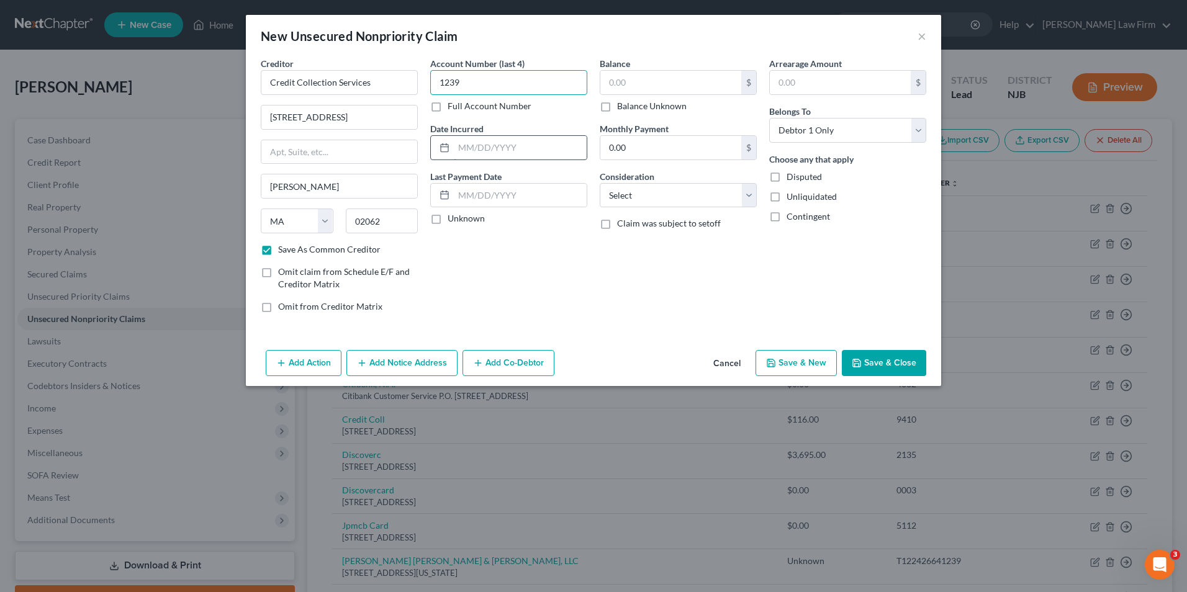
type input "1239"
click at [500, 150] on input "text" at bounding box center [520, 148] width 133 height 24
drag, startPoint x: 482, startPoint y: 147, endPoint x: 459, endPoint y: 147, distance: 22.3
click at [459, 147] on input "01/12/2025" at bounding box center [520, 148] width 133 height 24
drag, startPoint x: 516, startPoint y: 147, endPoint x: 506, endPoint y: 147, distance: 9.9
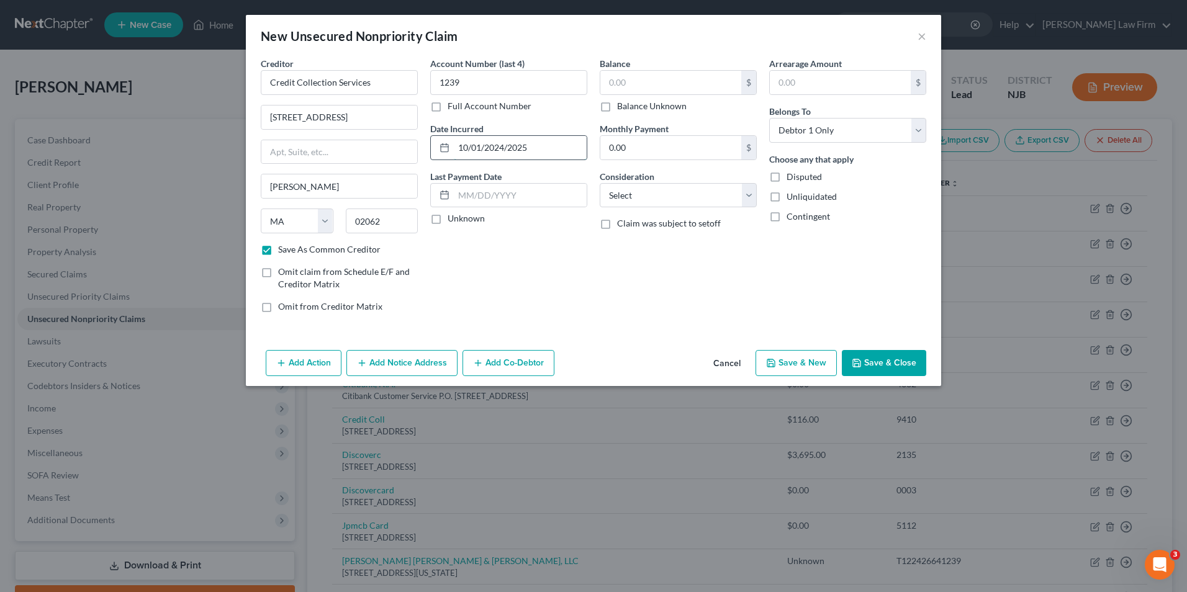
click at [506, 147] on input "10/01/2024/2025" at bounding box center [520, 148] width 133 height 24
type input "10/01/2024"
click at [448, 221] on label "Unknown" at bounding box center [466, 218] width 37 height 12
click at [453, 220] on input "Unknown" at bounding box center [457, 216] width 8 height 8
checkbox input "true"
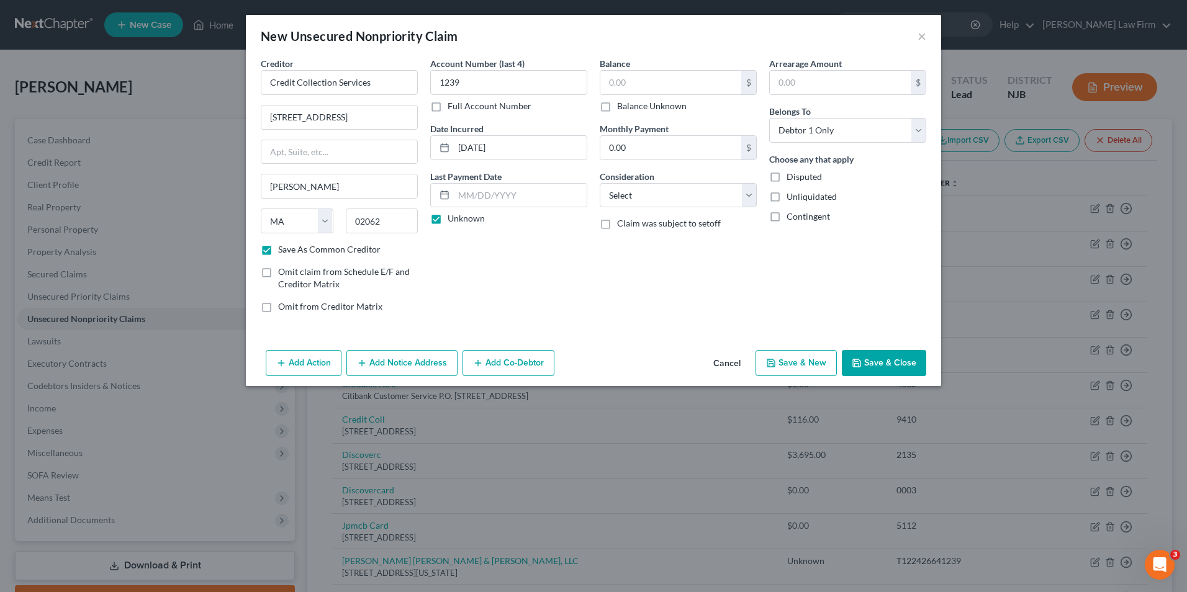
click at [617, 105] on label "Balance Unknown" at bounding box center [652, 106] width 70 height 12
click at [622, 105] on input "Balance Unknown" at bounding box center [626, 104] width 8 height 8
checkbox input "true"
type input "0.00"
click at [815, 365] on button "Save & New" at bounding box center [796, 363] width 81 height 26
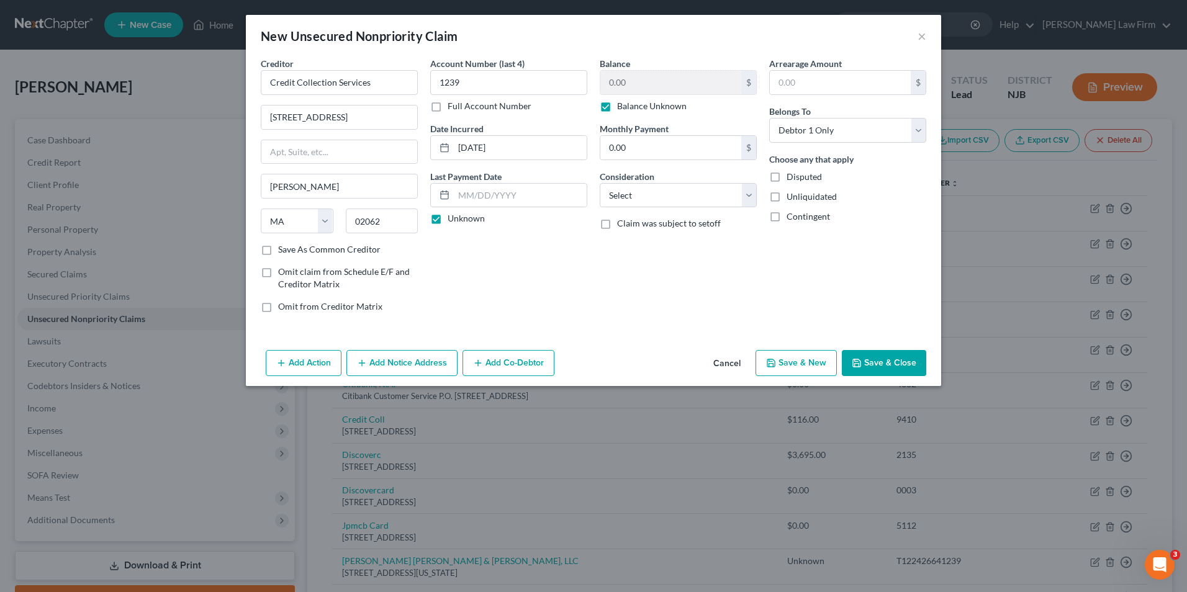
checkbox input "false"
select select "0"
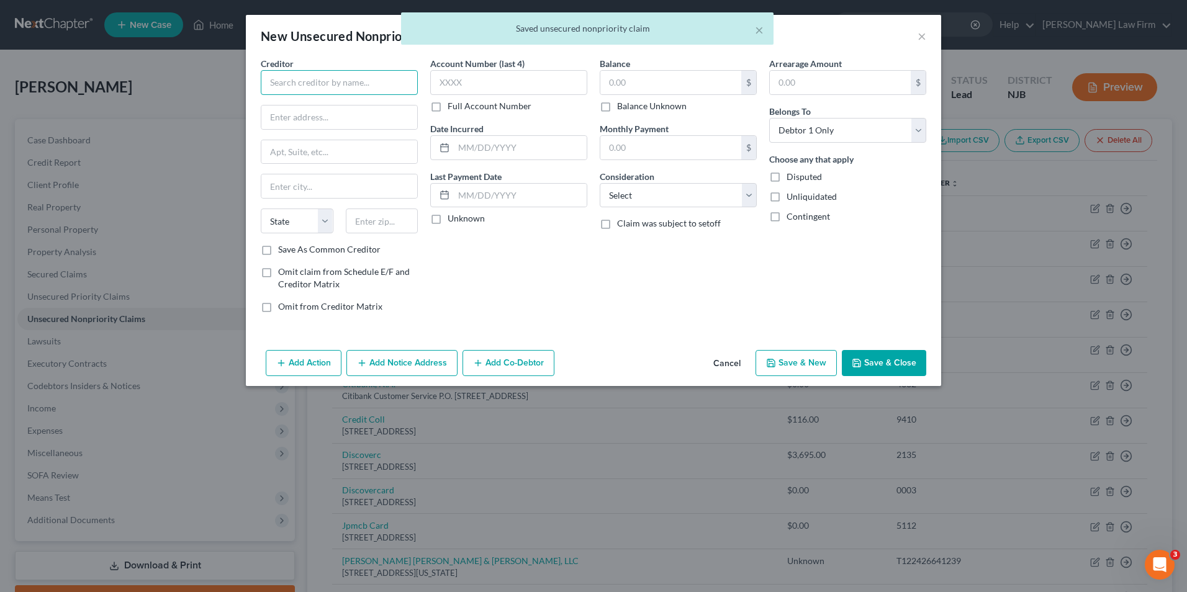
click at [327, 81] on input "text" at bounding box center [339, 82] width 157 height 25
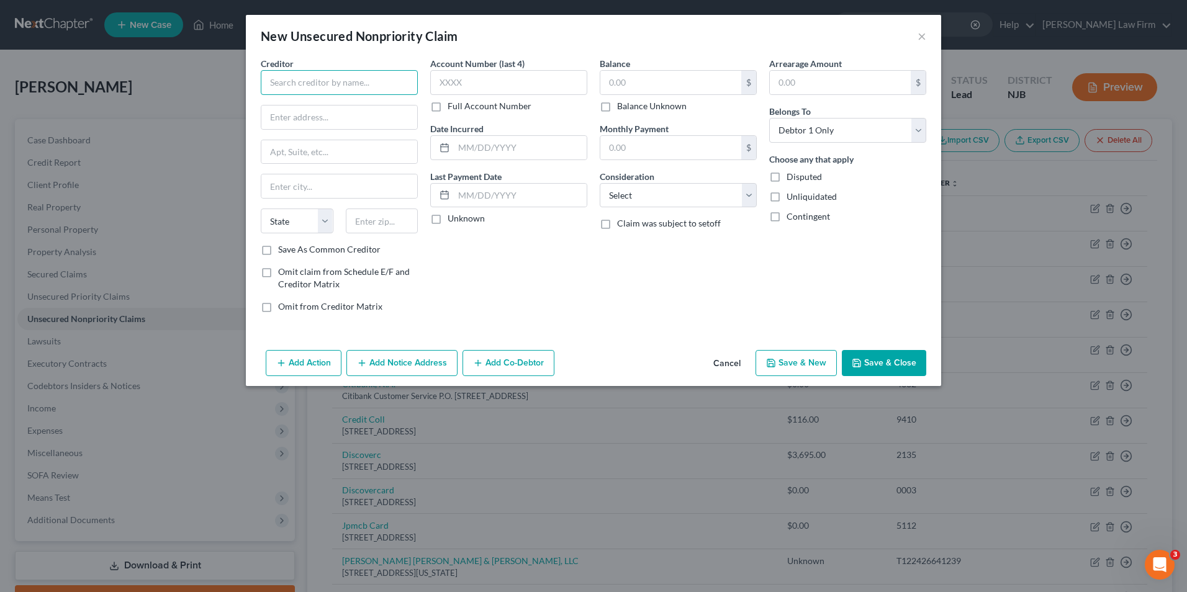
click at [320, 82] on input "text" at bounding box center [339, 82] width 157 height 25
type input "LGBS, LLP"
click at [310, 126] on input "text" at bounding box center [339, 118] width 156 height 24
type input "PO Box 708906"
type input "San Antonio"
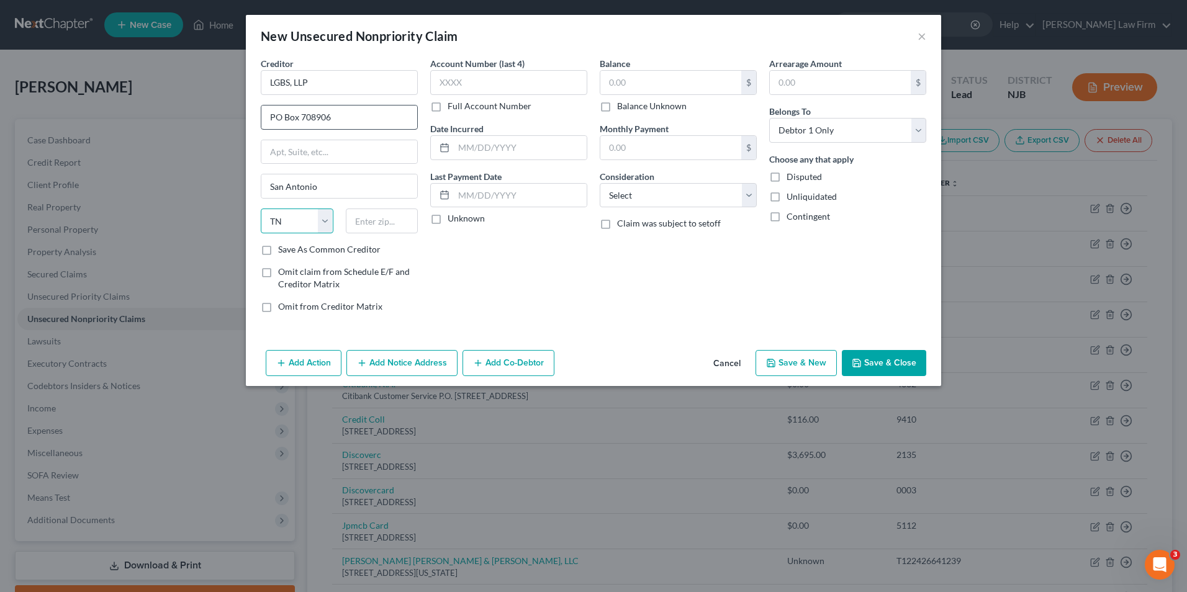
select select "45"
type input "78270"
click at [467, 78] on input "text" at bounding box center [508, 82] width 157 height 25
type input "NJST"
click at [448, 106] on label "Full Account Number" at bounding box center [490, 106] width 84 height 12
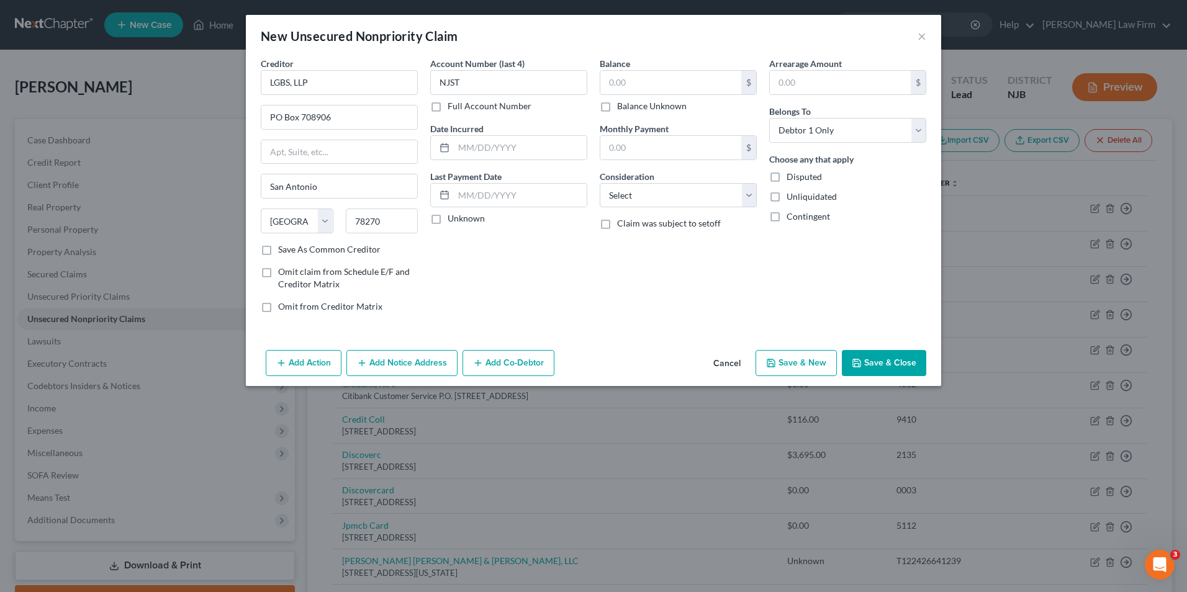
click at [453, 106] on input "Full Account Number" at bounding box center [457, 104] width 8 height 8
click at [476, 81] on input "NJST" at bounding box center [508, 82] width 157 height 25
type input "NJSTTPK1"
drag, startPoint x: 495, startPoint y: 79, endPoint x: 438, endPoint y: 74, distance: 56.8
click at [438, 74] on input "NJSTTPK1" at bounding box center [508, 82] width 157 height 25
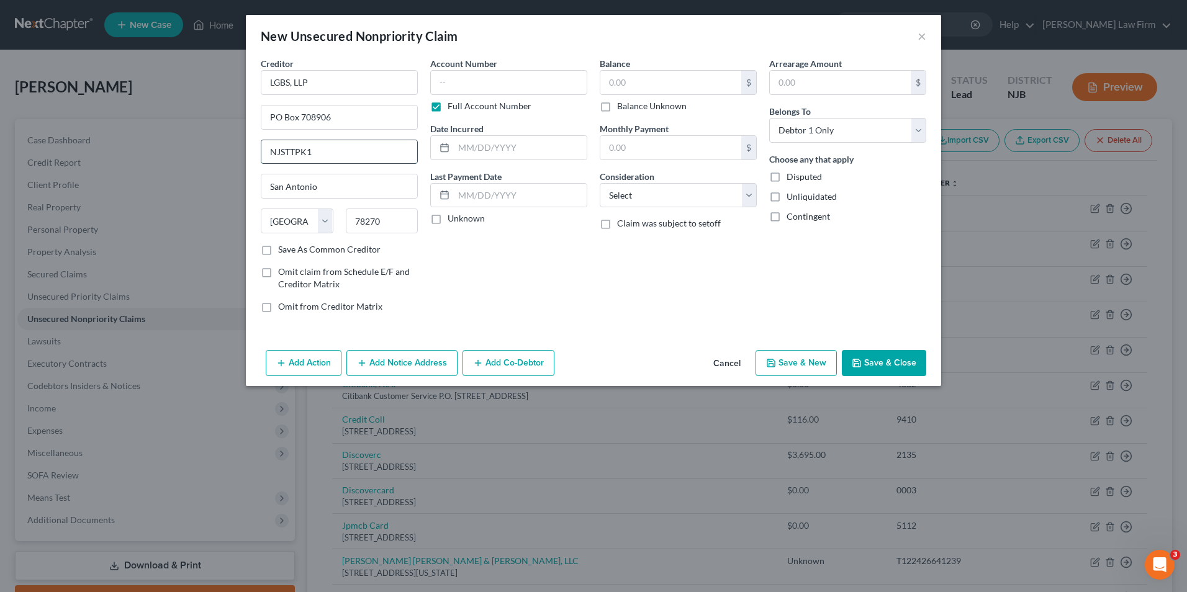
click at [271, 150] on input "NJSTTPK1" at bounding box center [339, 152] width 156 height 24
type input "Client #: NJSTTPK1"
click at [484, 81] on input "text" at bounding box center [508, 82] width 157 height 25
type input "1239"
click at [448, 105] on label "Full Account Number" at bounding box center [490, 106] width 84 height 12
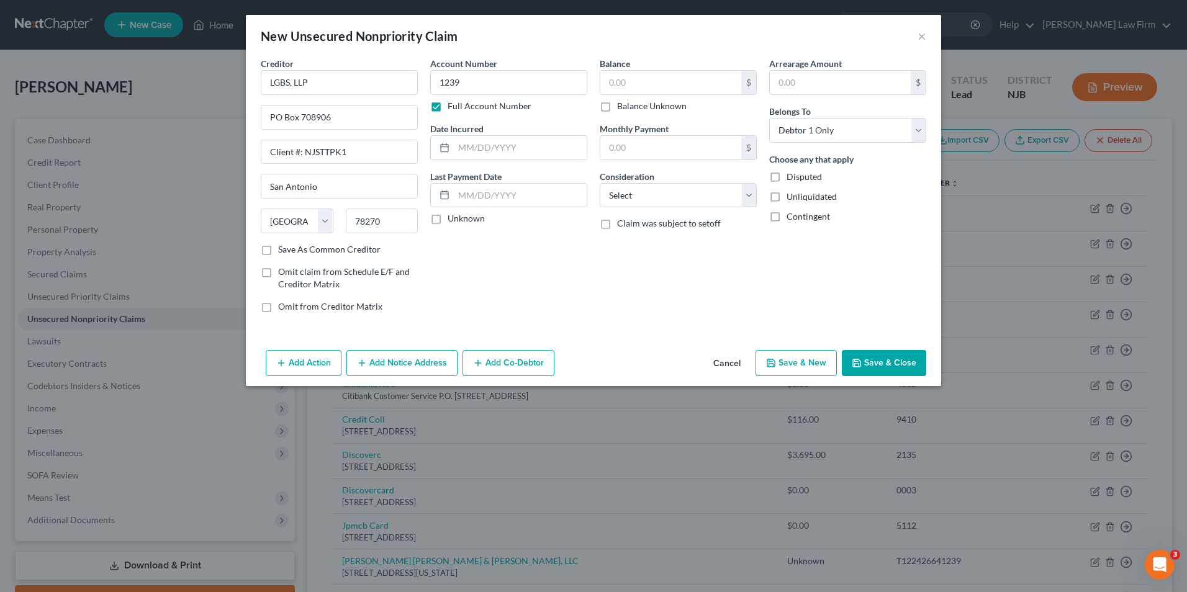
click at [453, 105] on input "Full Account Number" at bounding box center [457, 104] width 8 height 8
click at [463, 148] on input "text" at bounding box center [520, 148] width 133 height 24
type input "10/01/2024"
click at [448, 219] on label "Unknown" at bounding box center [466, 218] width 37 height 12
click at [453, 219] on input "Unknown" at bounding box center [457, 216] width 8 height 8
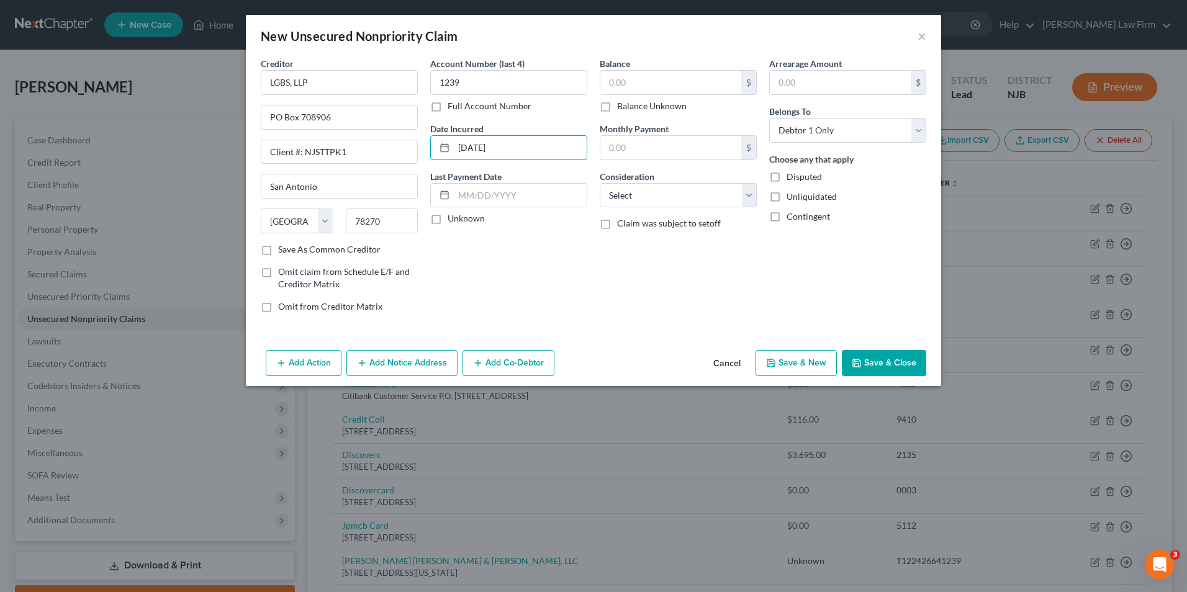
checkbox input "true"
click at [278, 250] on label "Save As Common Creditor" at bounding box center [329, 249] width 102 height 12
click at [283, 250] on input "Save As Common Creditor" at bounding box center [287, 247] width 8 height 8
click at [870, 365] on button "Save & Close" at bounding box center [884, 363] width 84 height 26
checkbox input "false"
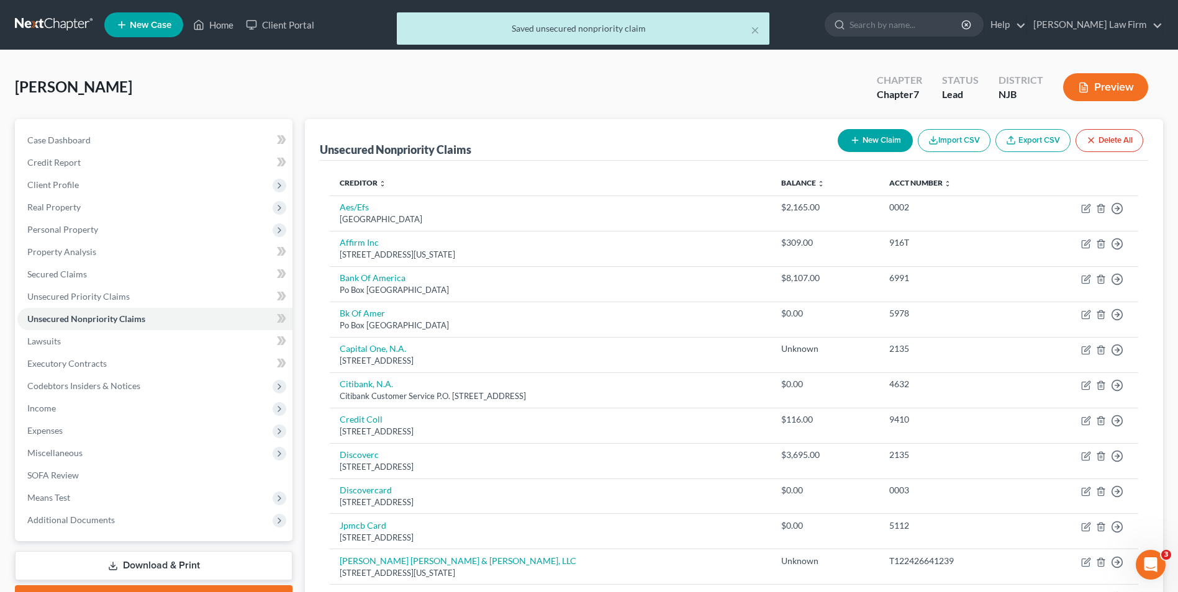
click at [870, 143] on button "New Claim" at bounding box center [875, 140] width 75 height 23
select select "0"
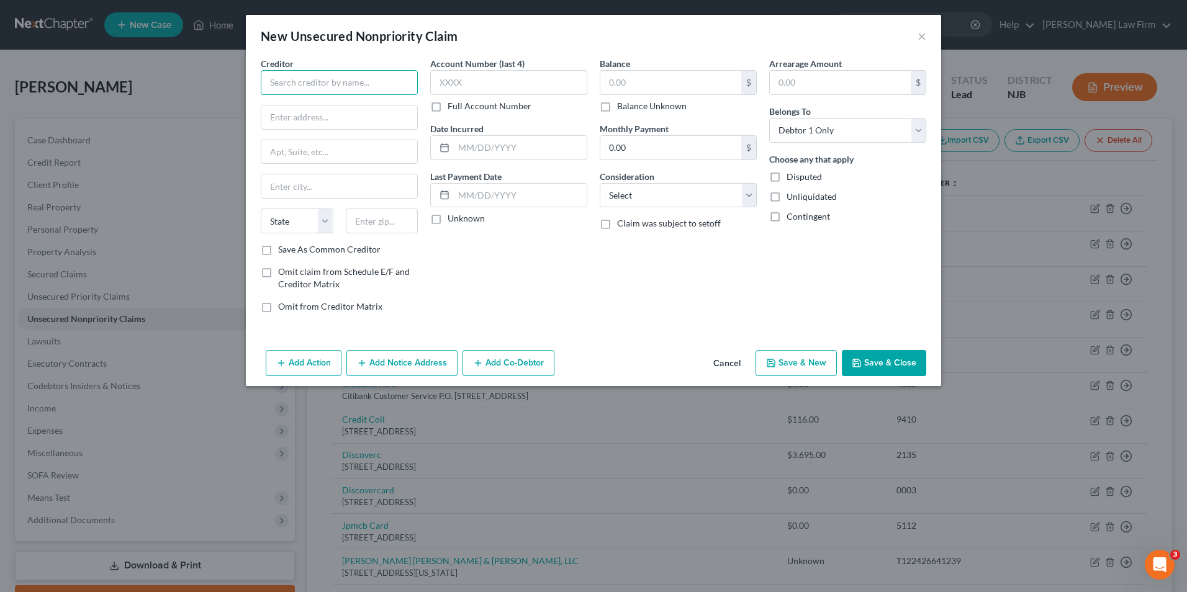
click at [295, 81] on input "text" at bounding box center [339, 82] width 157 height 25
type input "New Jersey Turnpike Authority"
paste input "PO BOX 5042, Woodbridge, NJ 07095-5042."
click at [291, 117] on input "PO BOX 5042, Woodbridge, NJ 07095-5042." at bounding box center [339, 118] width 156 height 24
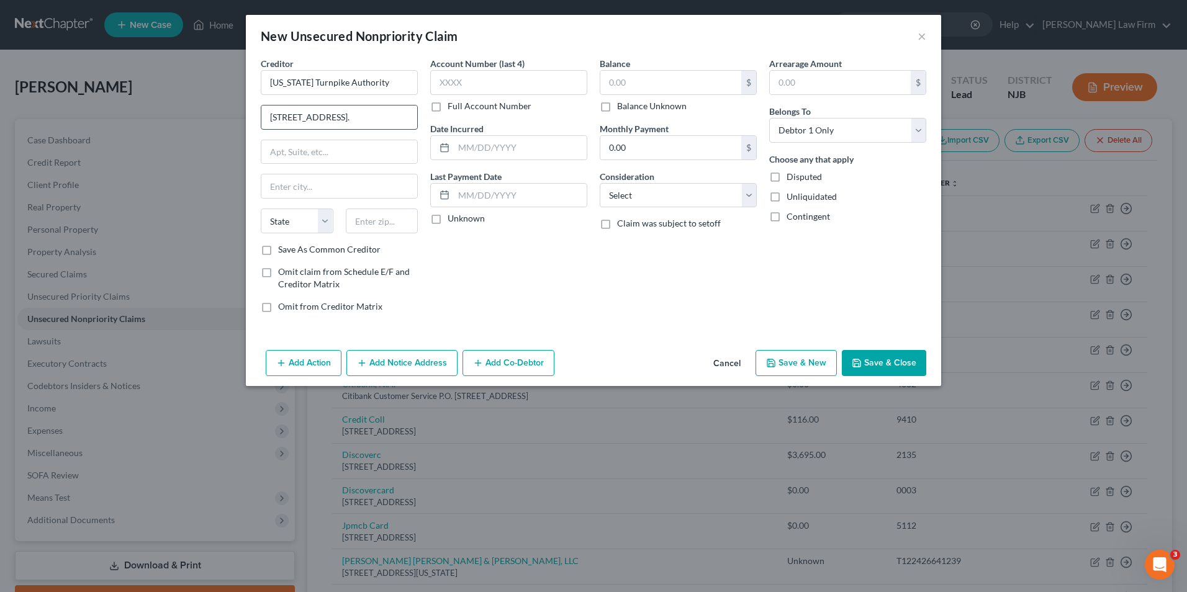
drag, startPoint x: 296, startPoint y: 119, endPoint x: 343, endPoint y: 116, distance: 47.2
click at [343, 116] on input "PO BOX 5042, Woodbridge, NJ 07095-5042." at bounding box center [339, 118] width 156 height 24
type input "PO BOX 5042, , NJ 07095-5042."
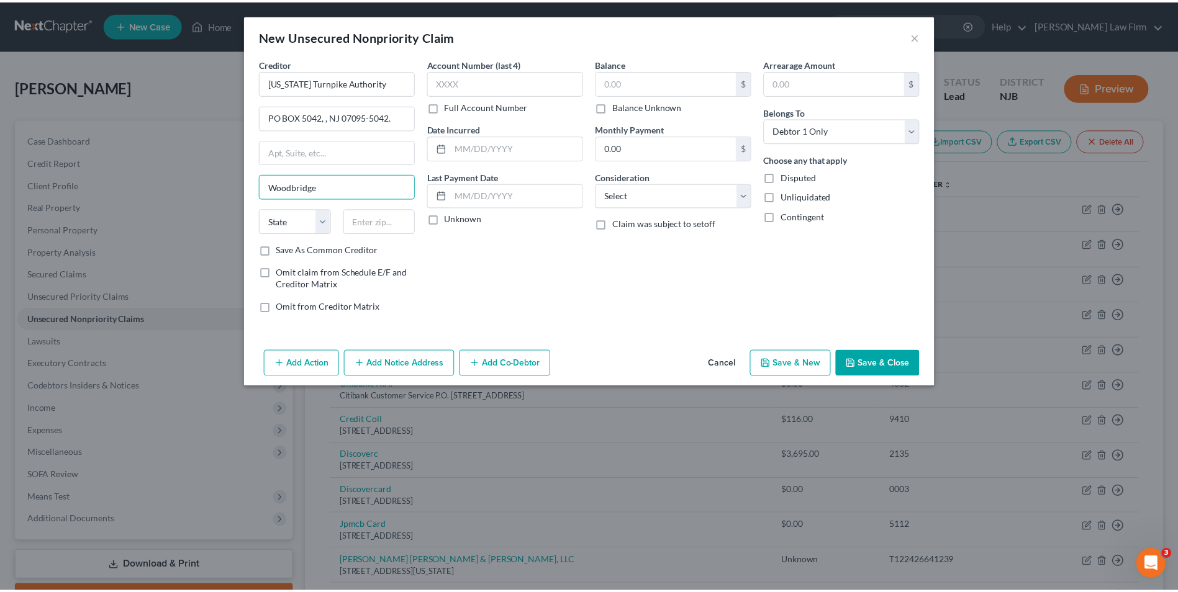
scroll to position [0, 0]
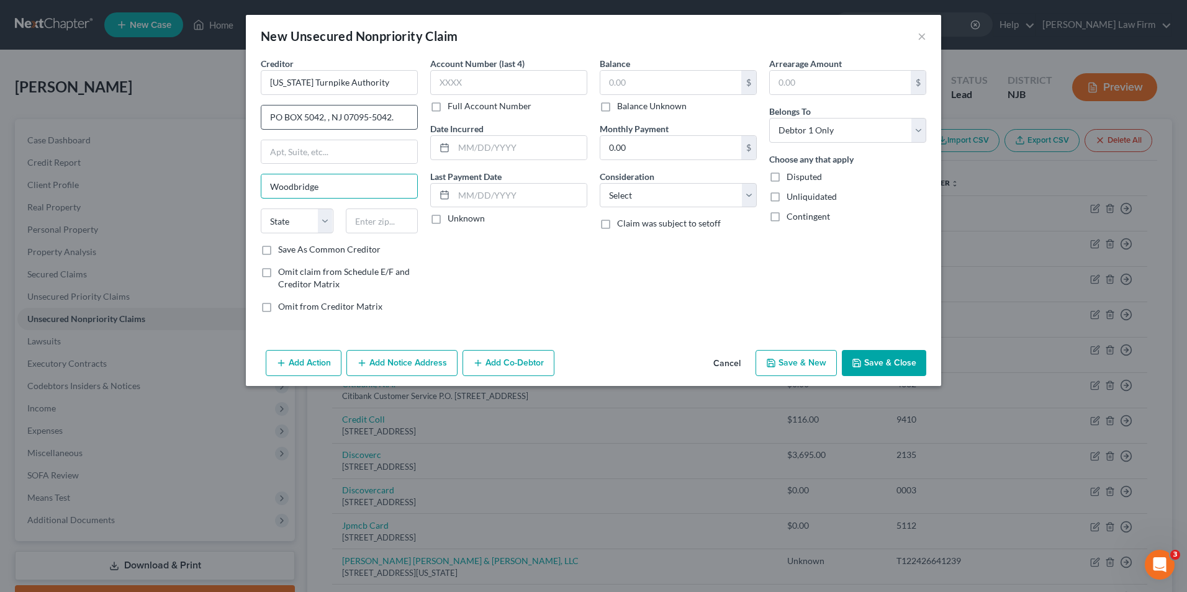
type input "Woodbridge"
drag, startPoint x: 393, startPoint y: 117, endPoint x: 345, endPoint y: 122, distance: 48.0
click at [345, 122] on input "PO BOX 5042, , NJ 07095-5042." at bounding box center [339, 118] width 156 height 24
type input "PO BOX 5042, , NJ"
click at [408, 222] on input "07095-5042." at bounding box center [382, 221] width 73 height 25
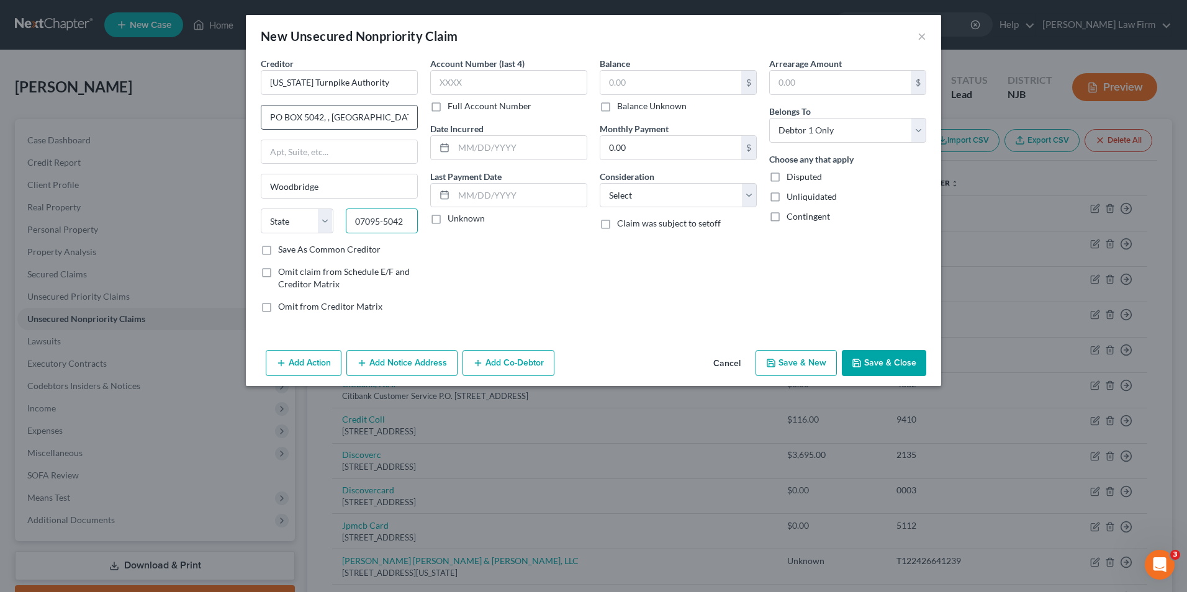
type input "07095-5042"
drag, startPoint x: 345, startPoint y: 119, endPoint x: 323, endPoint y: 119, distance: 21.7
click at [323, 119] on input "PO BOX 5042, , NJ" at bounding box center [339, 118] width 156 height 24
type input "PO BOX 5042"
click at [278, 249] on label "Save As Common Creditor" at bounding box center [329, 249] width 102 height 12
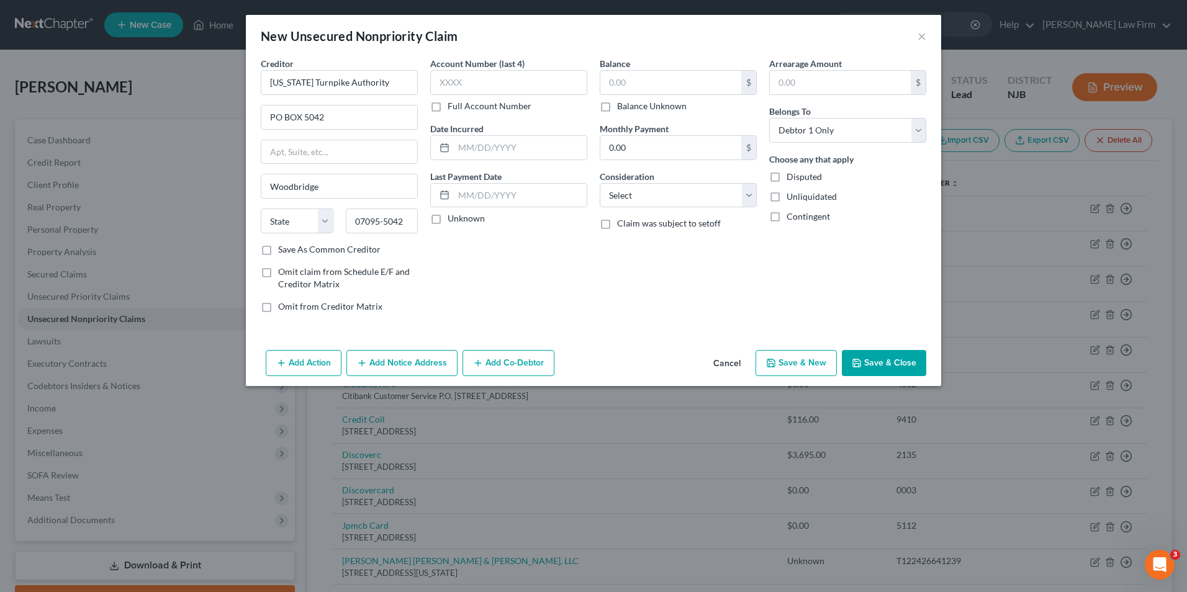
click at [283, 249] on input "Save As Common Creditor" at bounding box center [287, 247] width 8 height 8
checkbox input "true"
click at [471, 86] on input "text" at bounding box center [508, 82] width 157 height 25
type input "1239"
click at [471, 145] on input "text" at bounding box center [520, 148] width 133 height 24
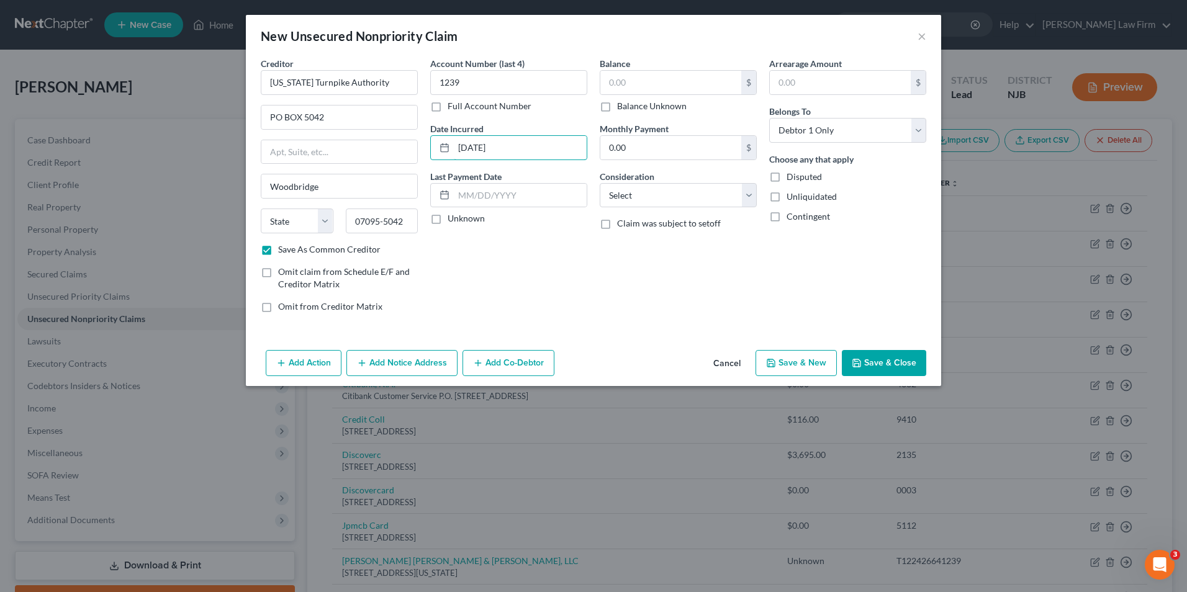
type input "10/01/2024"
click at [448, 222] on label "Unknown" at bounding box center [466, 218] width 37 height 12
click at [453, 220] on input "Unknown" at bounding box center [457, 216] width 8 height 8
checkbox input "true"
click at [652, 201] on select "Select Cable / Satellite Services Collection Agency Credit Card Debt Debt Couns…" at bounding box center [678, 195] width 157 height 25
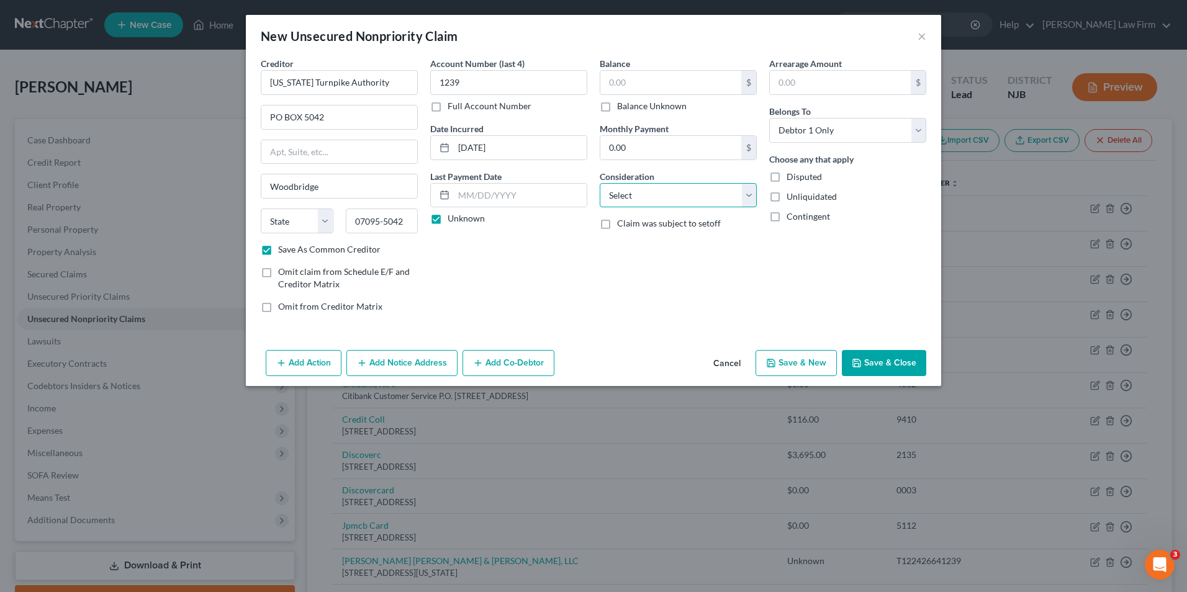
select select "14"
click at [600, 183] on select "Select Cable / Satellite Services Collection Agency Credit Card Debt Debt Couns…" at bounding box center [678, 195] width 157 height 25
click at [641, 245] on input "text" at bounding box center [678, 243] width 156 height 24
type input "EZ Pass"
click at [869, 366] on button "Save & Close" at bounding box center [884, 363] width 84 height 26
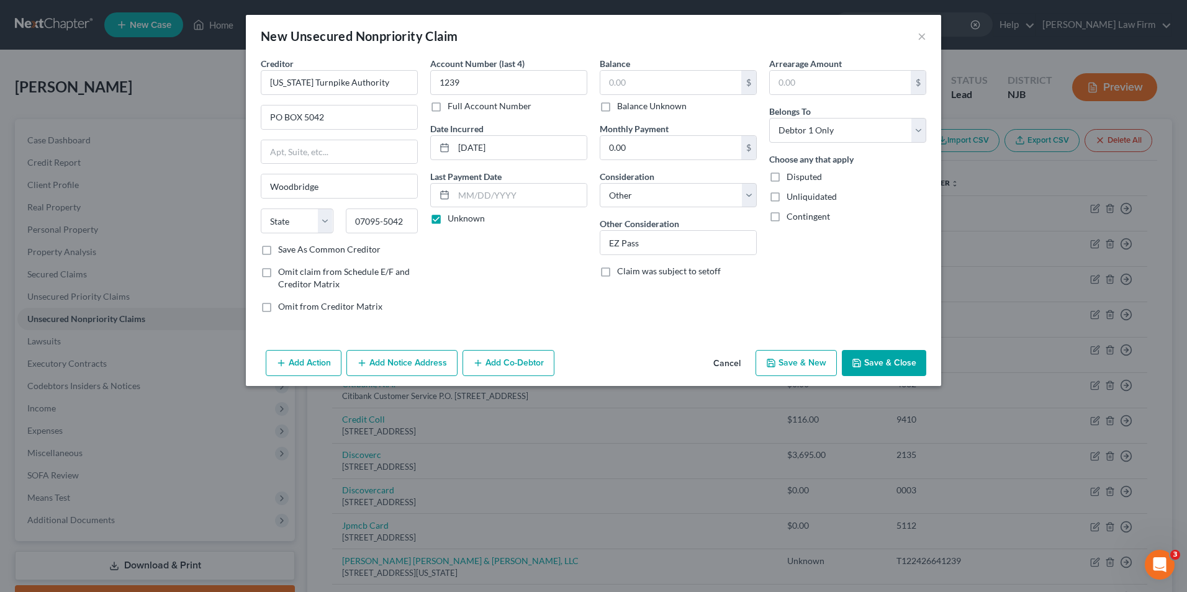
checkbox input "false"
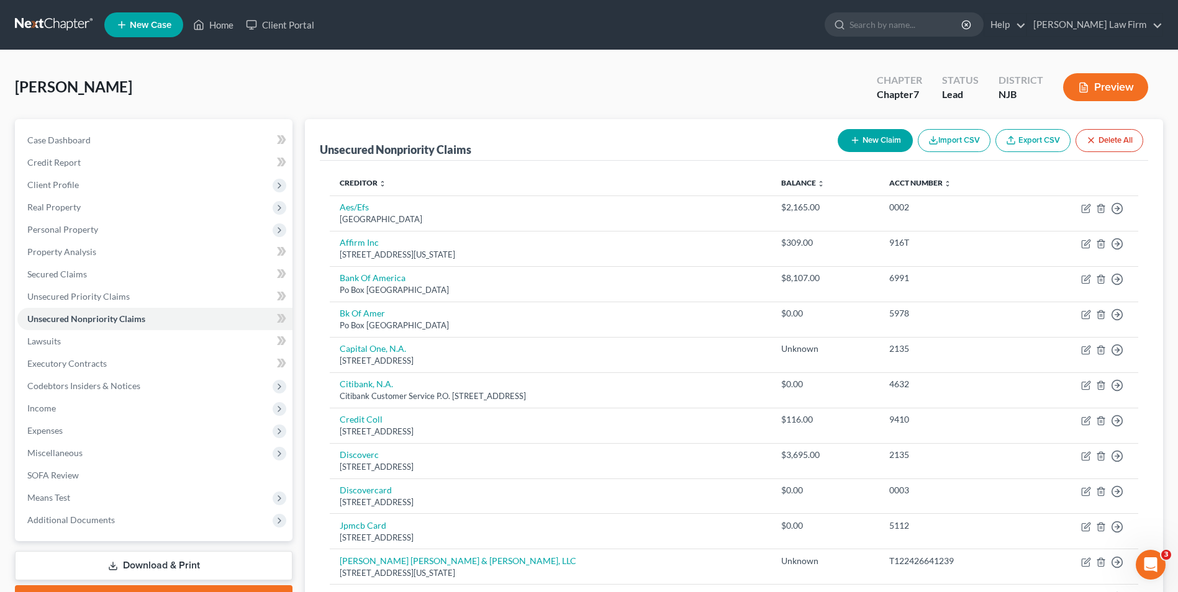
click at [1098, 86] on button "Preview" at bounding box center [1105, 87] width 85 height 28
